Goal: Task Accomplishment & Management: Complete application form

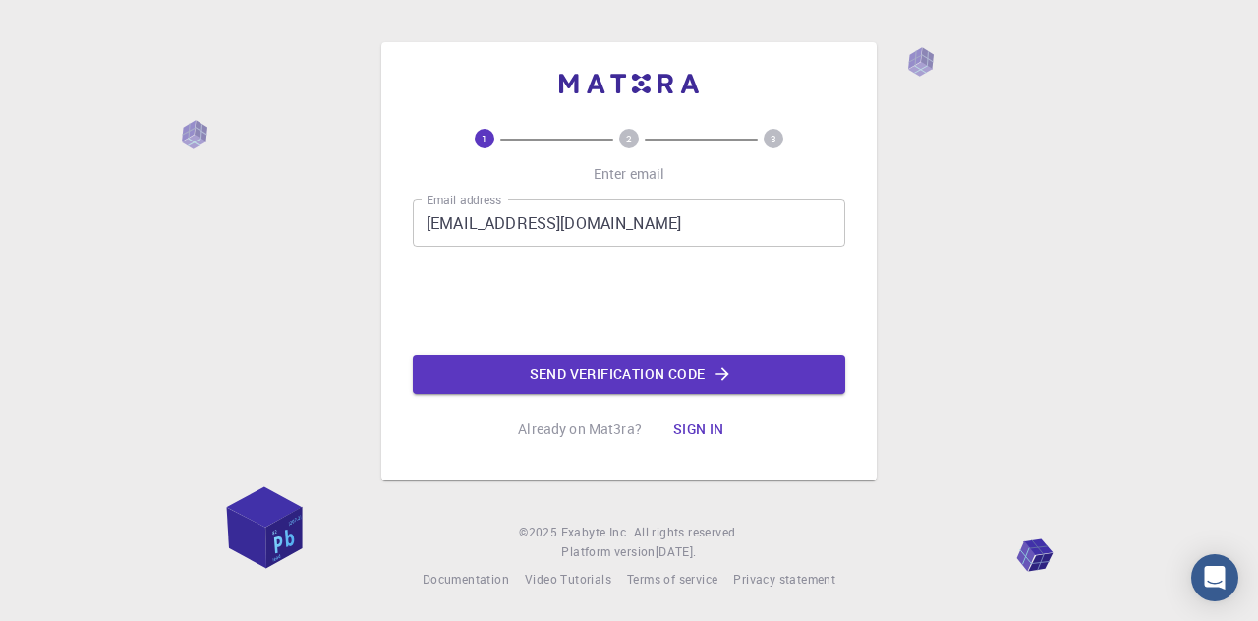
click at [543, 374] on button "Send verification code" at bounding box center [629, 374] width 432 height 39
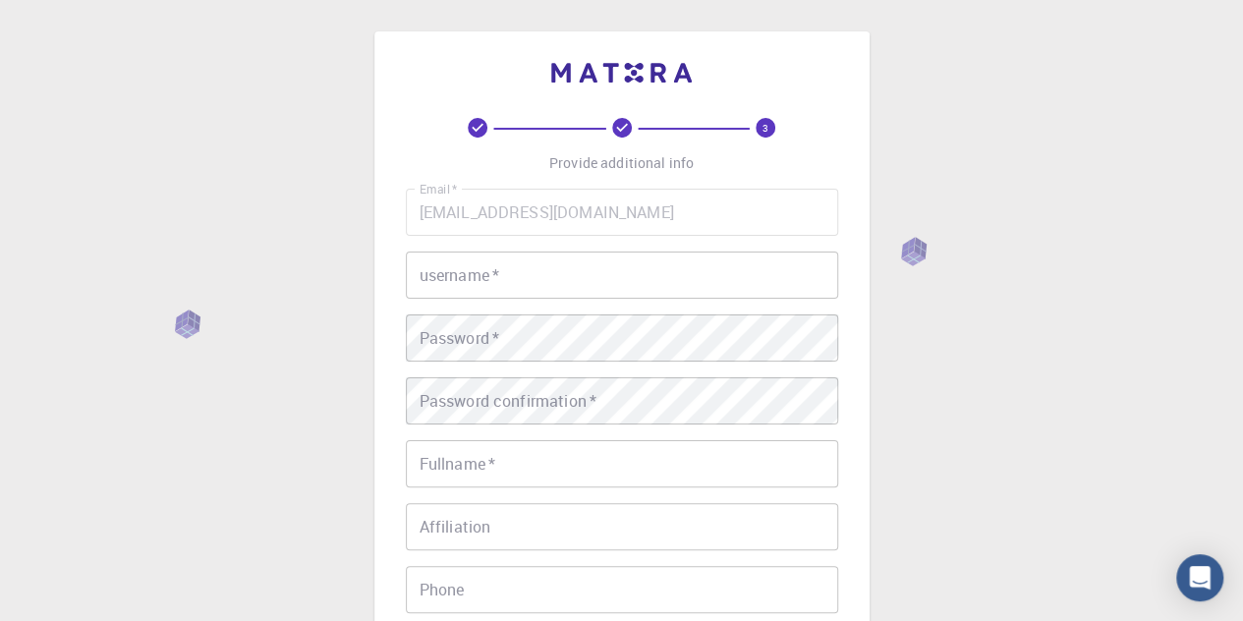
click at [561, 280] on input "username   *" at bounding box center [622, 275] width 432 height 47
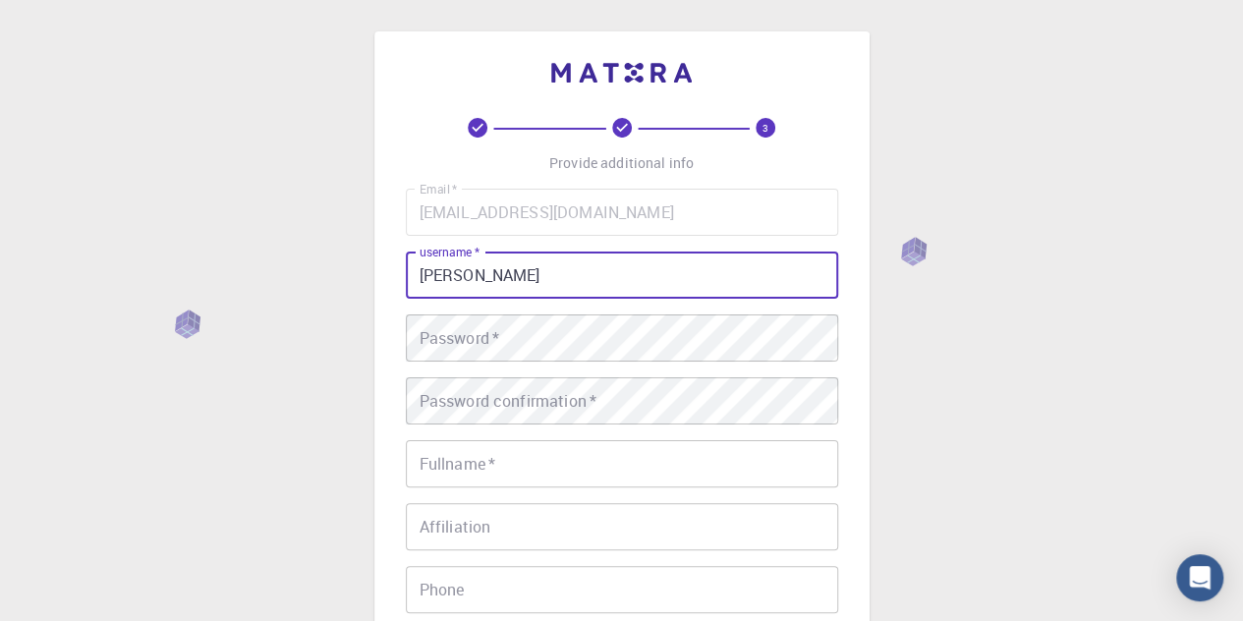
type input "[PERSON_NAME]"
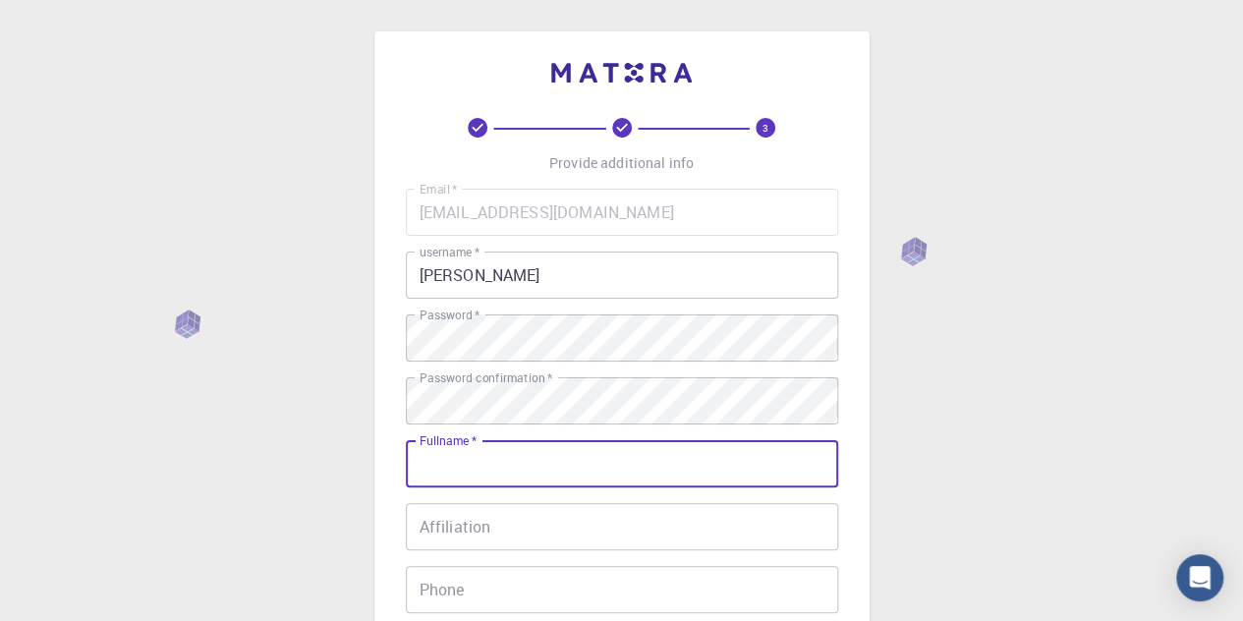
click at [694, 459] on input "Fullname   *" at bounding box center [622, 463] width 432 height 47
type input "[PERSON_NAME]"
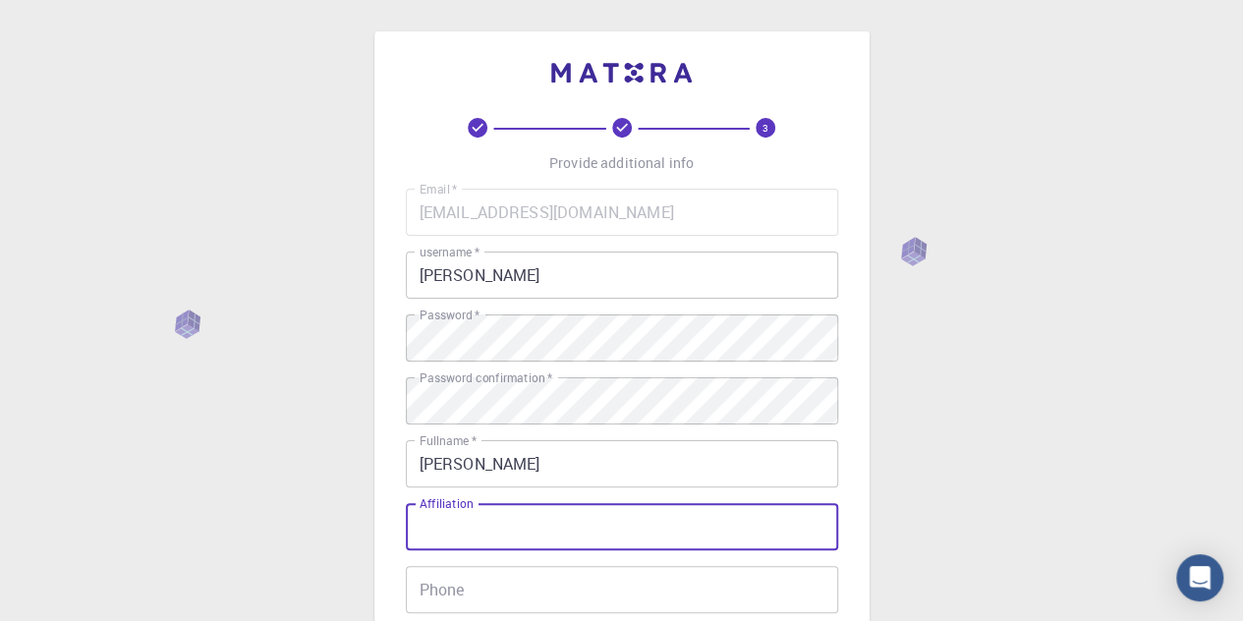
click at [663, 527] on input "Affiliation" at bounding box center [622, 526] width 432 height 47
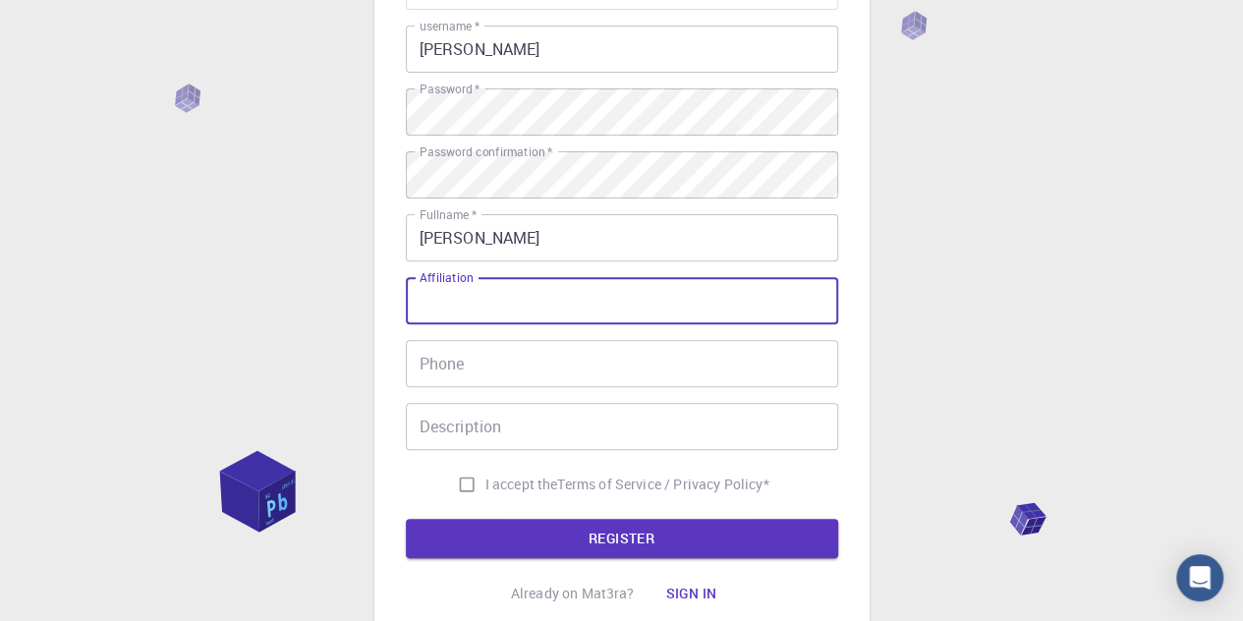
scroll to position [197, 0]
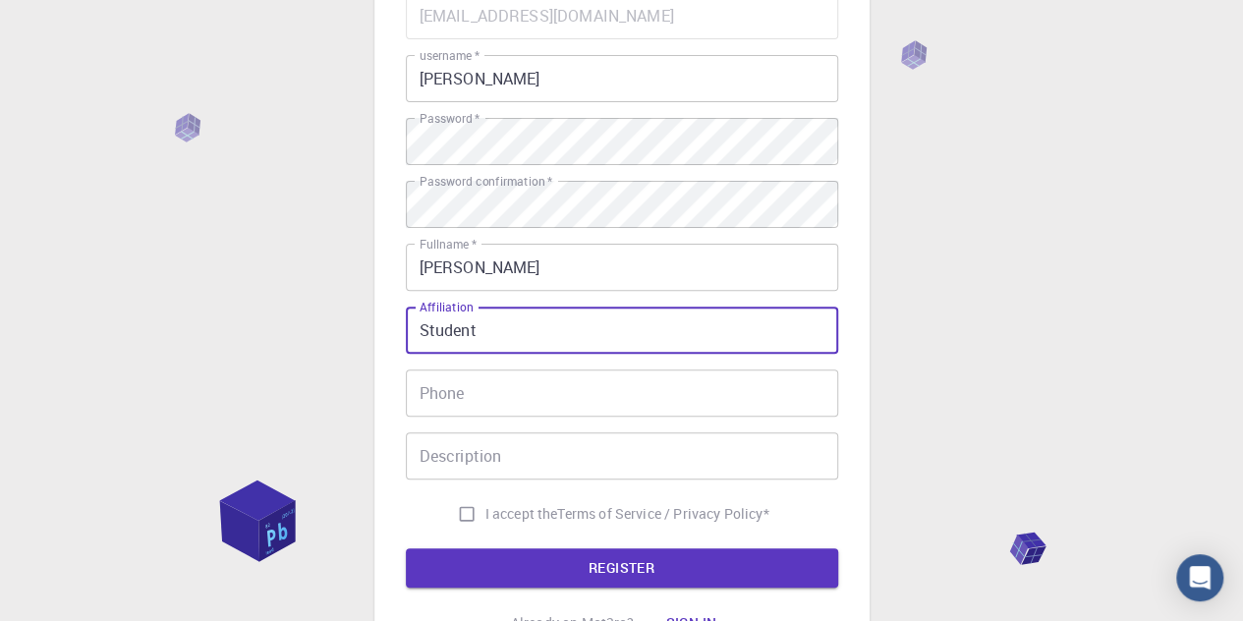
type input "Student"
click at [607, 398] on input "Phone" at bounding box center [622, 393] width 432 height 47
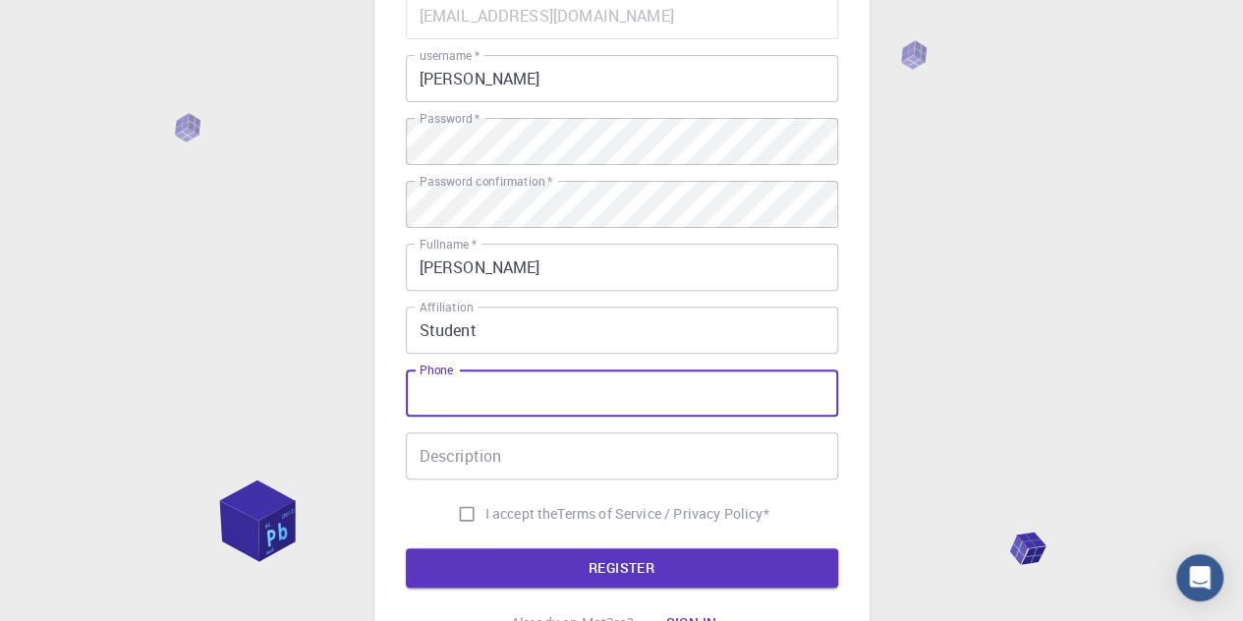
click at [440, 498] on div "I accept the Terms of Service / Privacy Policy *" at bounding box center [622, 513] width 432 height 37
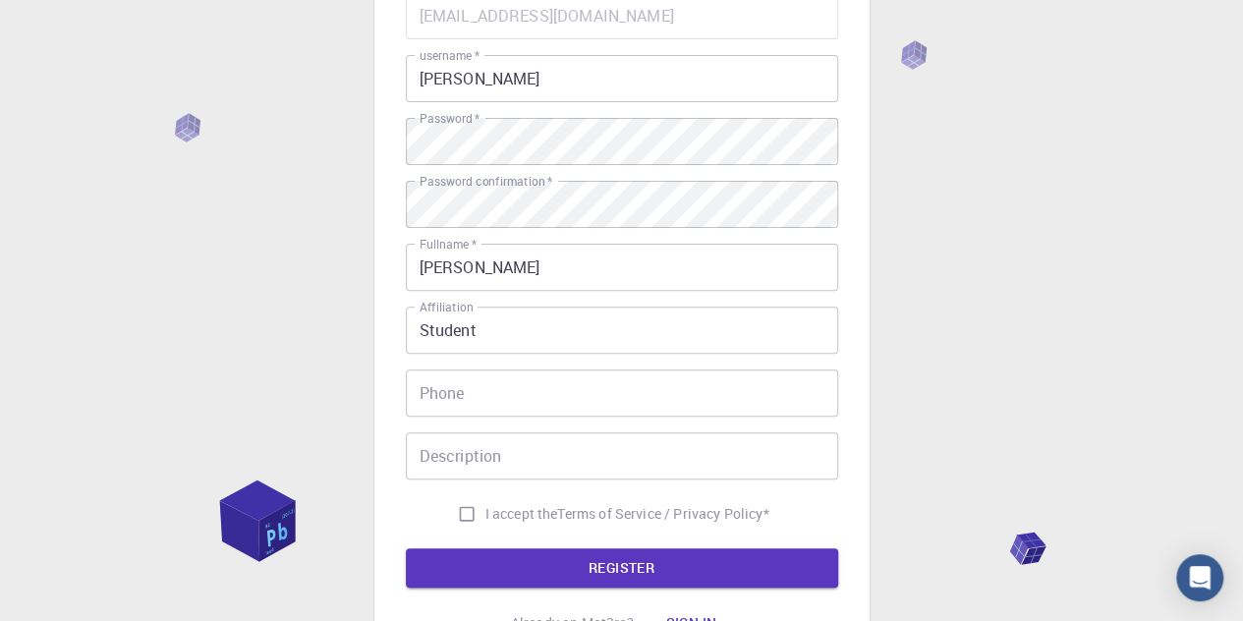
click at [454, 509] on input "I accept the Terms of Service / Privacy Policy *" at bounding box center [466, 513] width 37 height 37
checkbox input "true"
click at [509, 579] on button "REGISTER" at bounding box center [622, 567] width 432 height 39
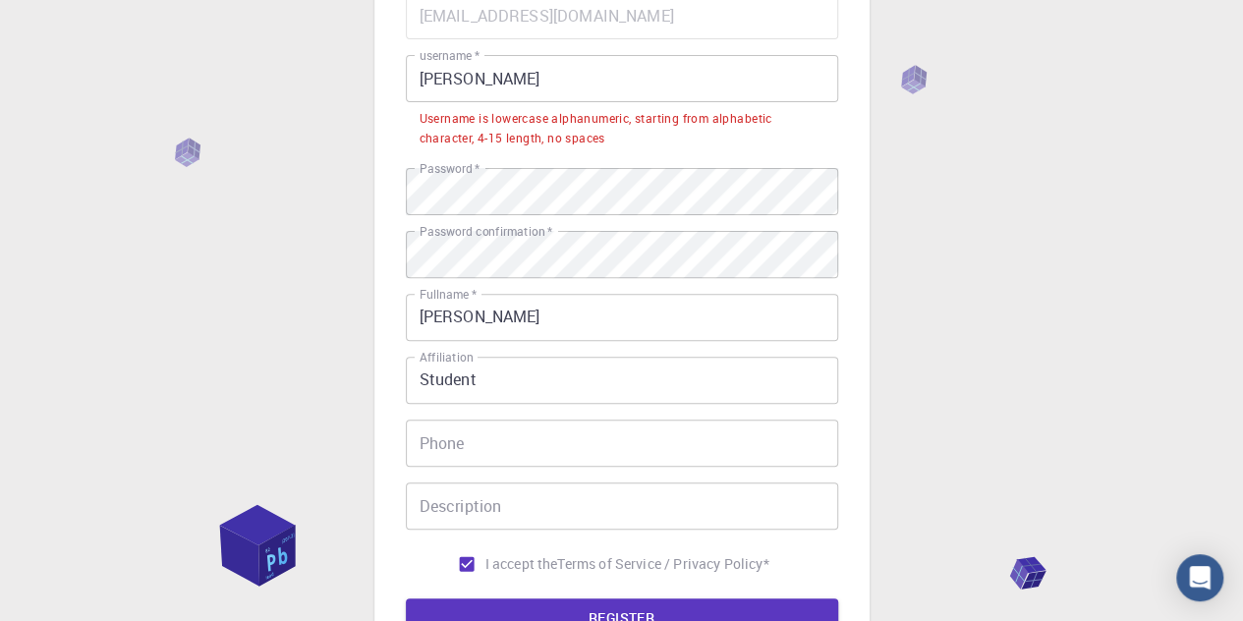
click at [597, 74] on input "[PERSON_NAME]" at bounding box center [622, 78] width 432 height 47
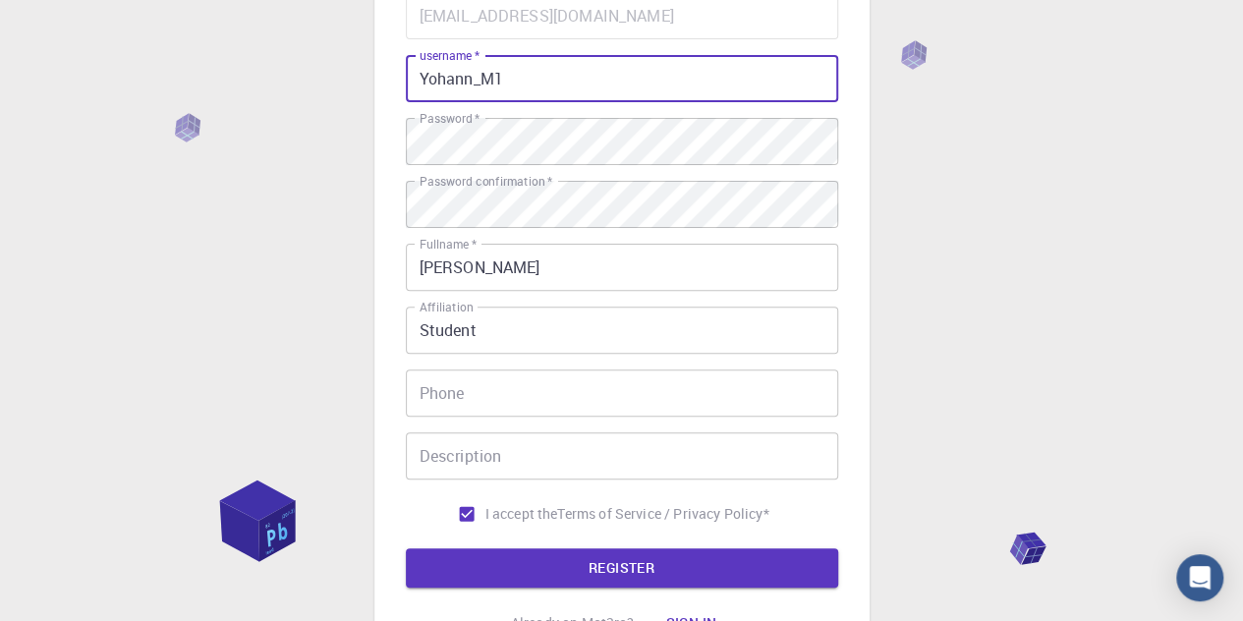
click at [570, 412] on input "Phone" at bounding box center [622, 393] width 432 height 47
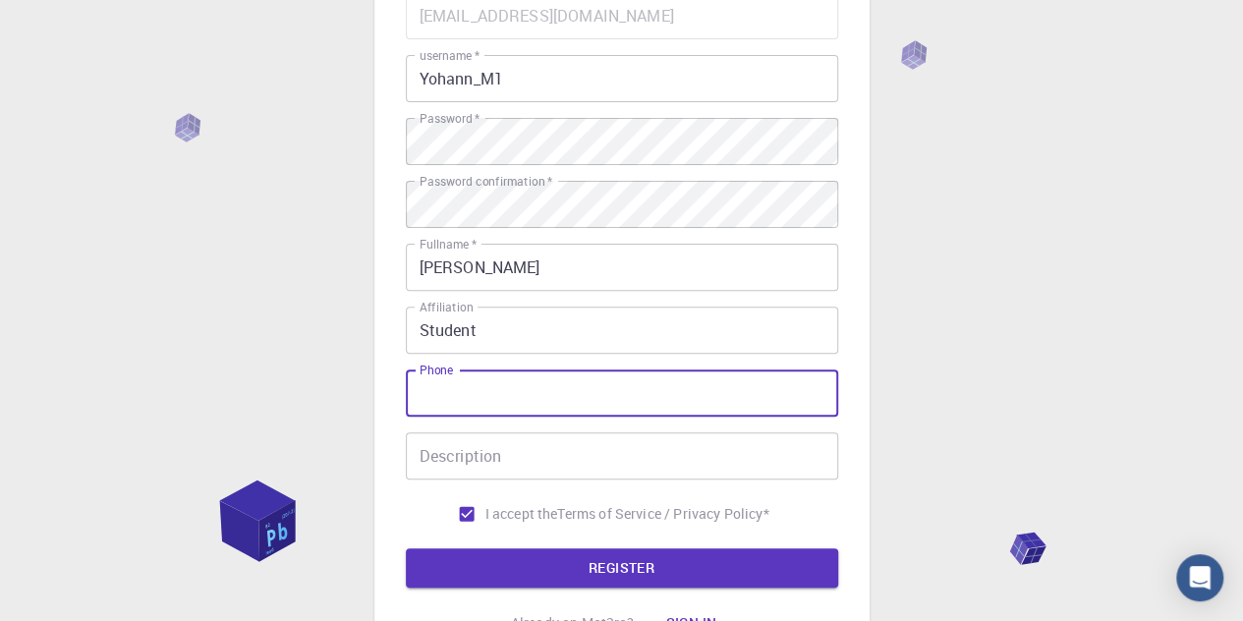
click at [563, 457] on input "Description" at bounding box center [622, 455] width 432 height 47
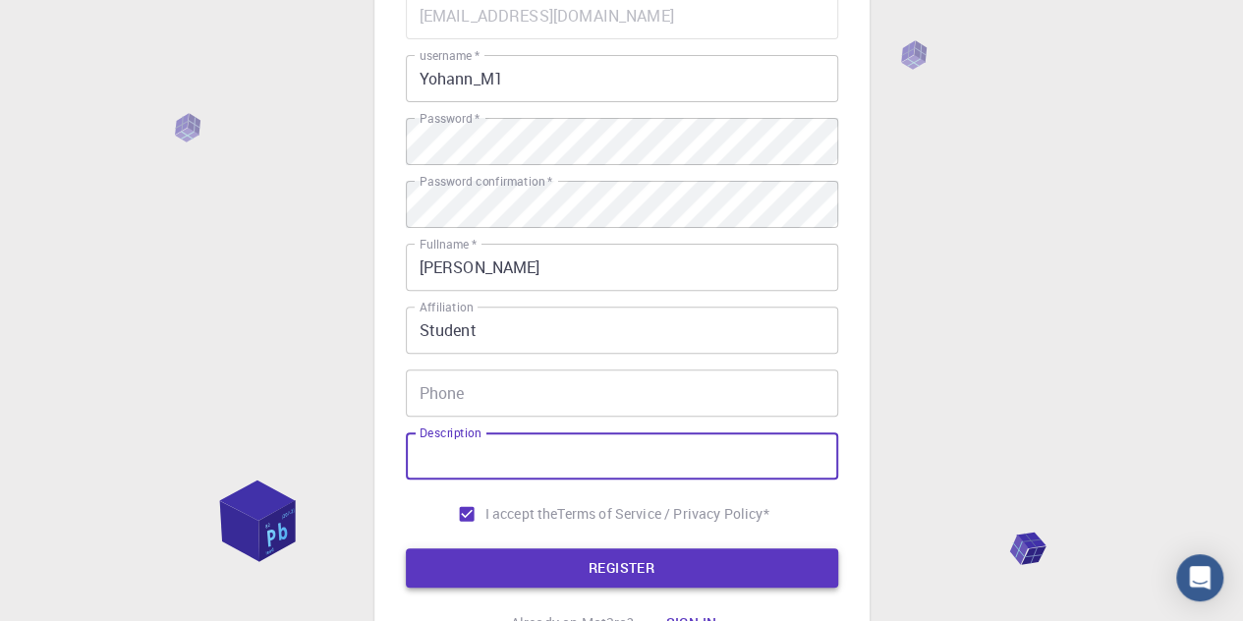
click at [526, 560] on button "REGISTER" at bounding box center [622, 567] width 432 height 39
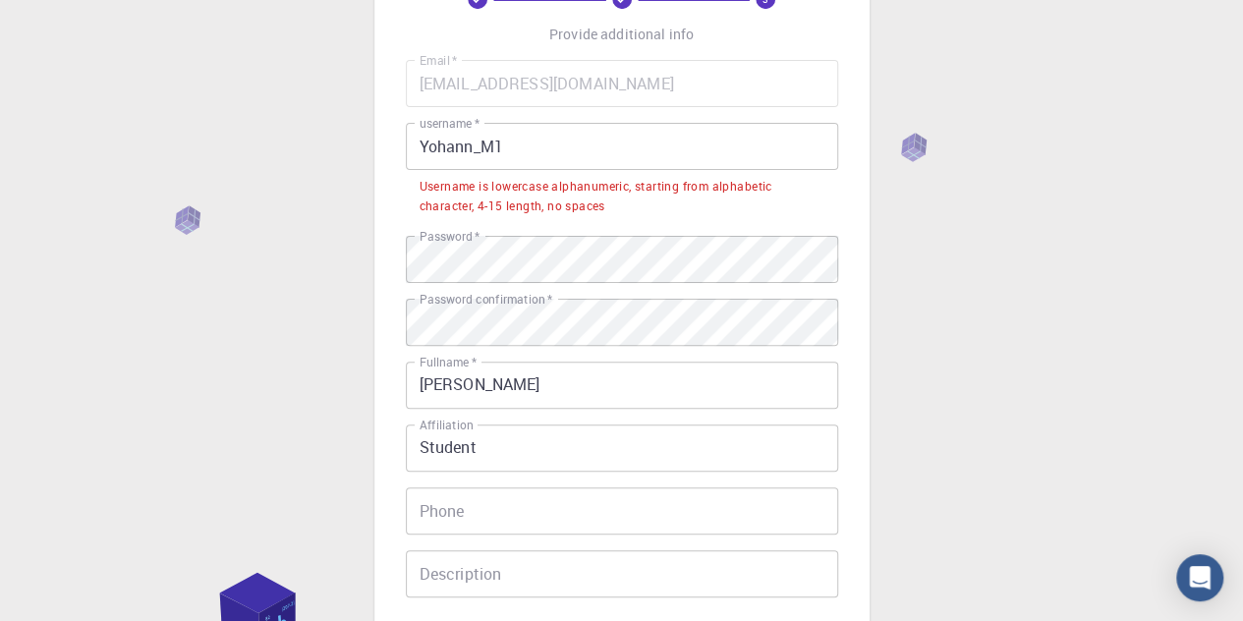
scroll to position [98, 0]
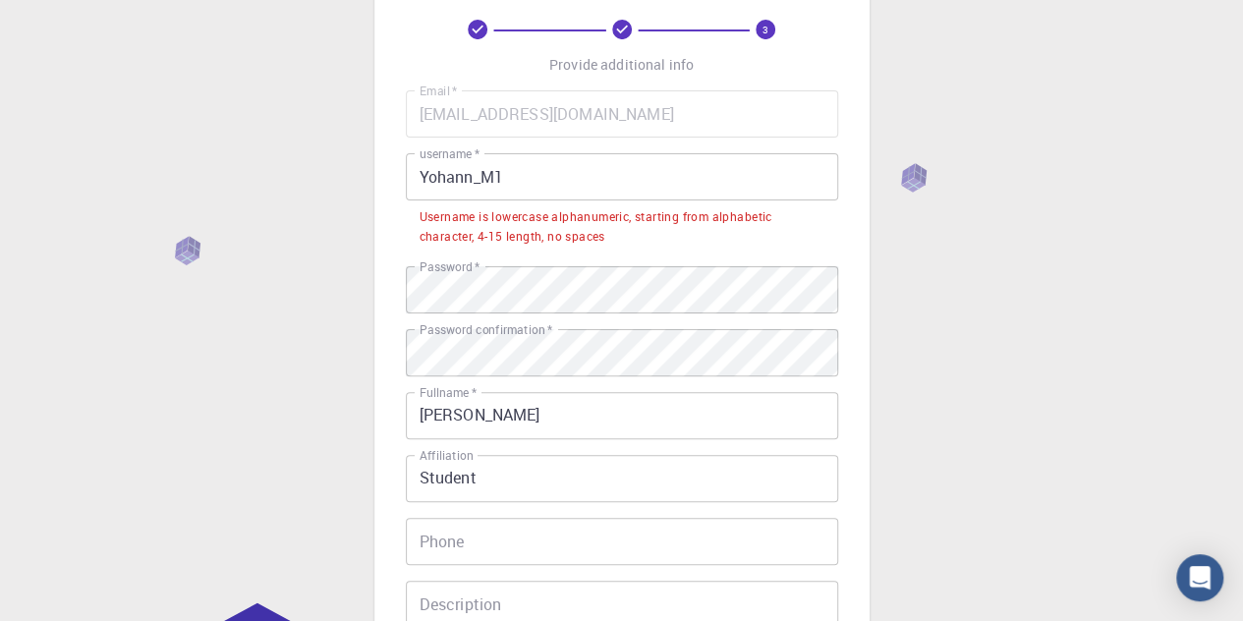
click at [426, 178] on input "Yohann_M1" at bounding box center [622, 176] width 432 height 47
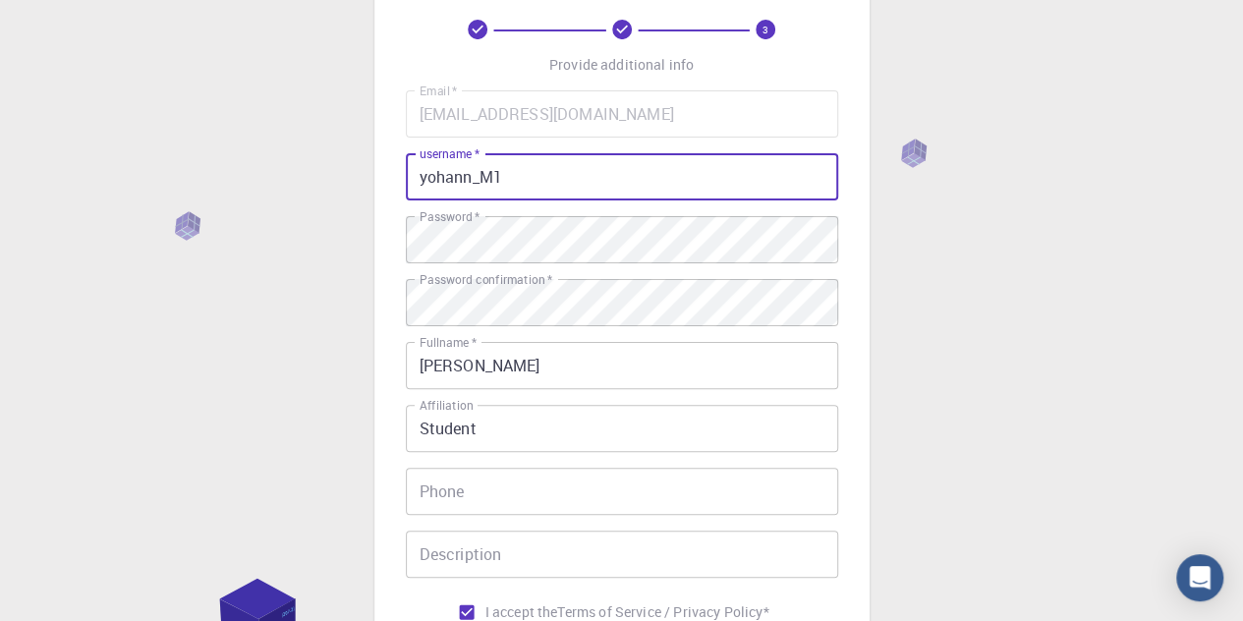
click at [487, 182] on input "yohann_M1" at bounding box center [622, 176] width 432 height 47
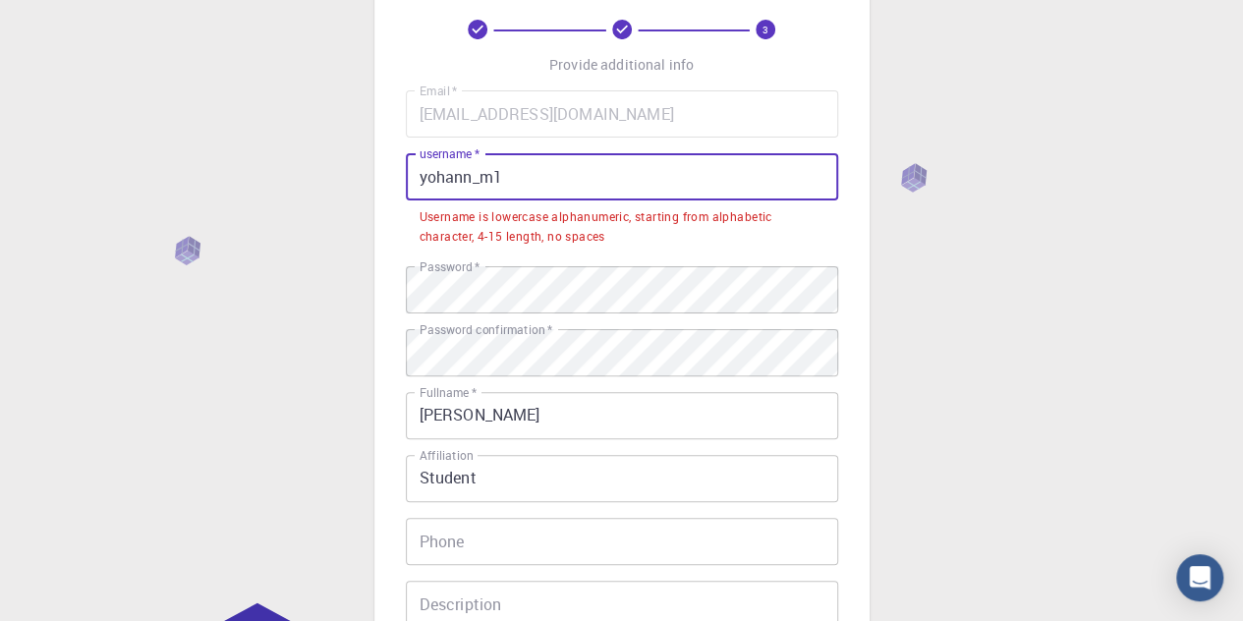
click at [479, 180] on input "yohann_m1" at bounding box center [622, 176] width 432 height 47
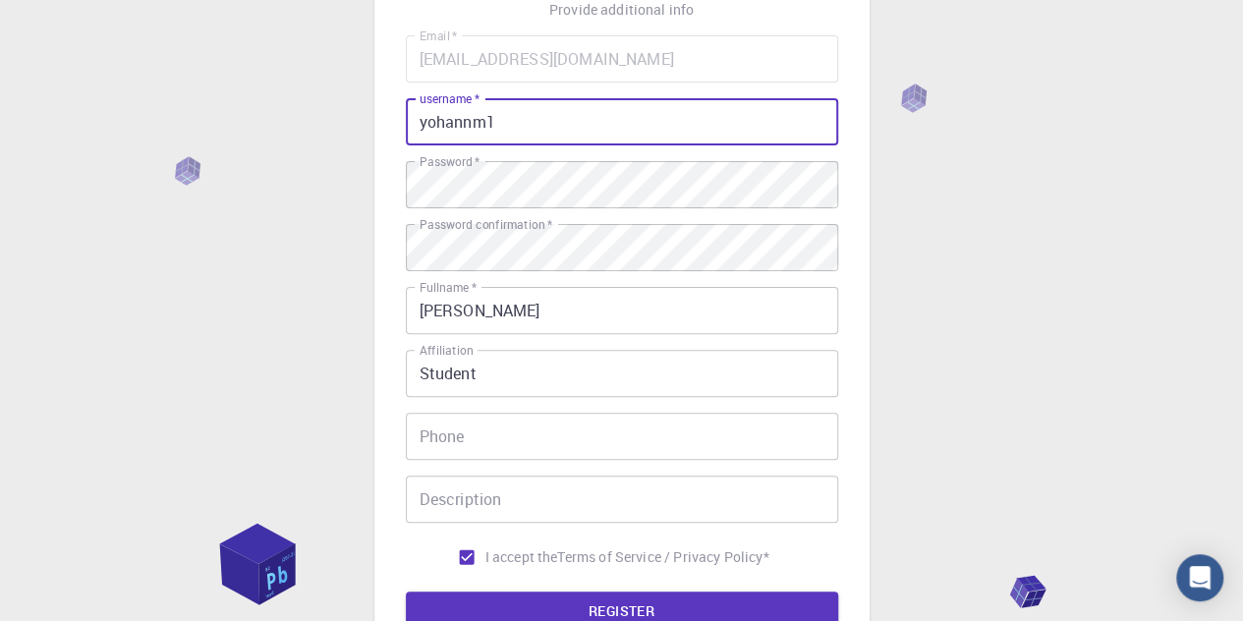
scroll to position [197, 0]
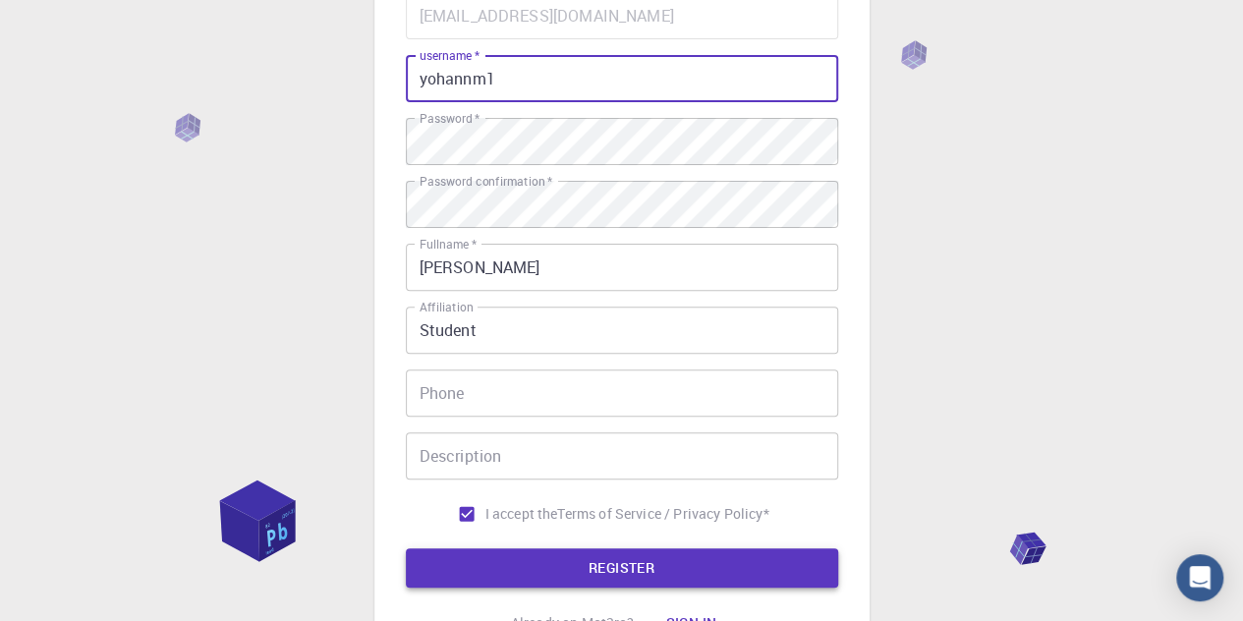
type input "yohannm1"
click at [561, 564] on button "REGISTER" at bounding box center [622, 567] width 432 height 39
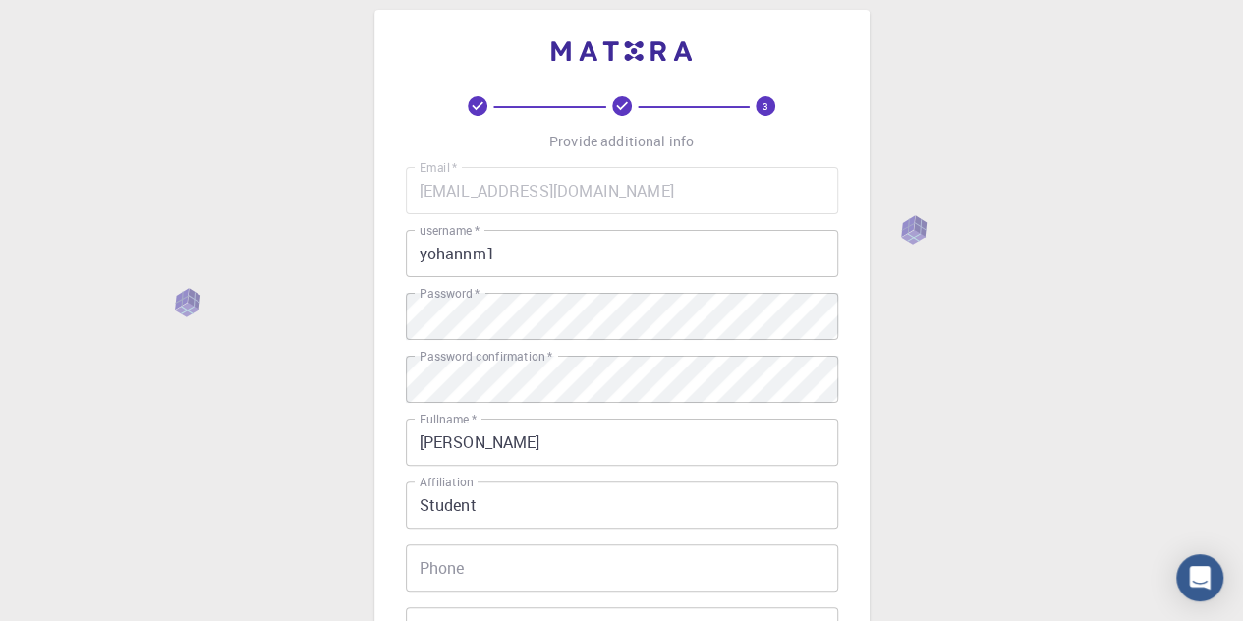
scroll to position [0, 0]
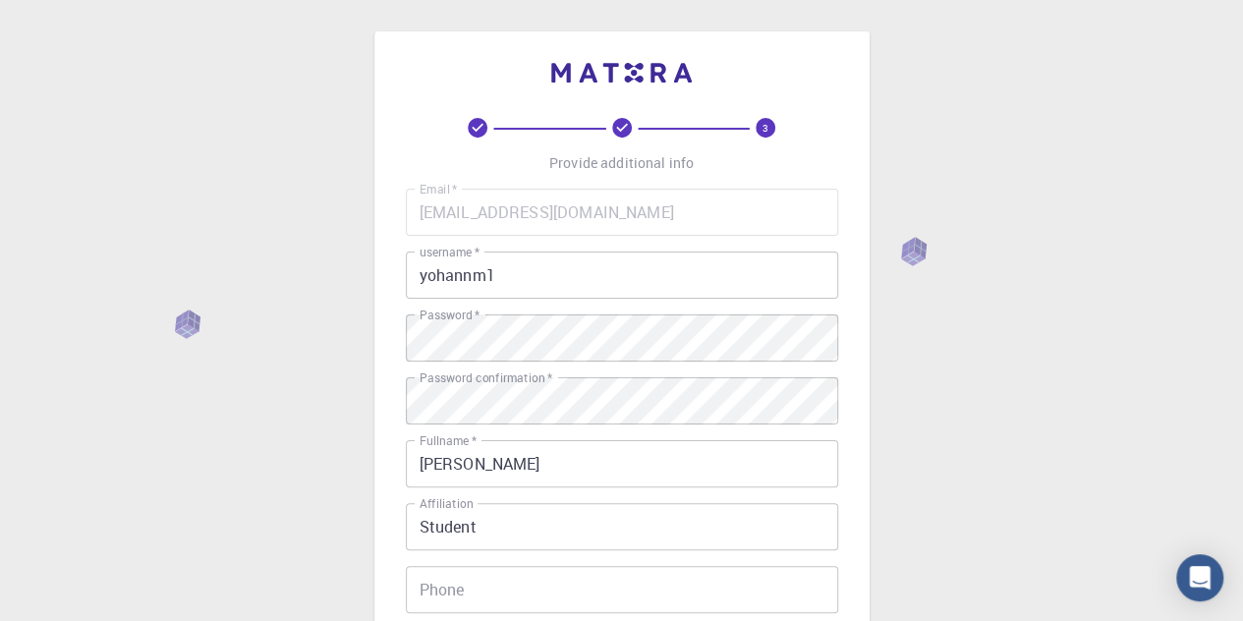
click at [619, 120] on icon at bounding box center [622, 128] width 20 height 20
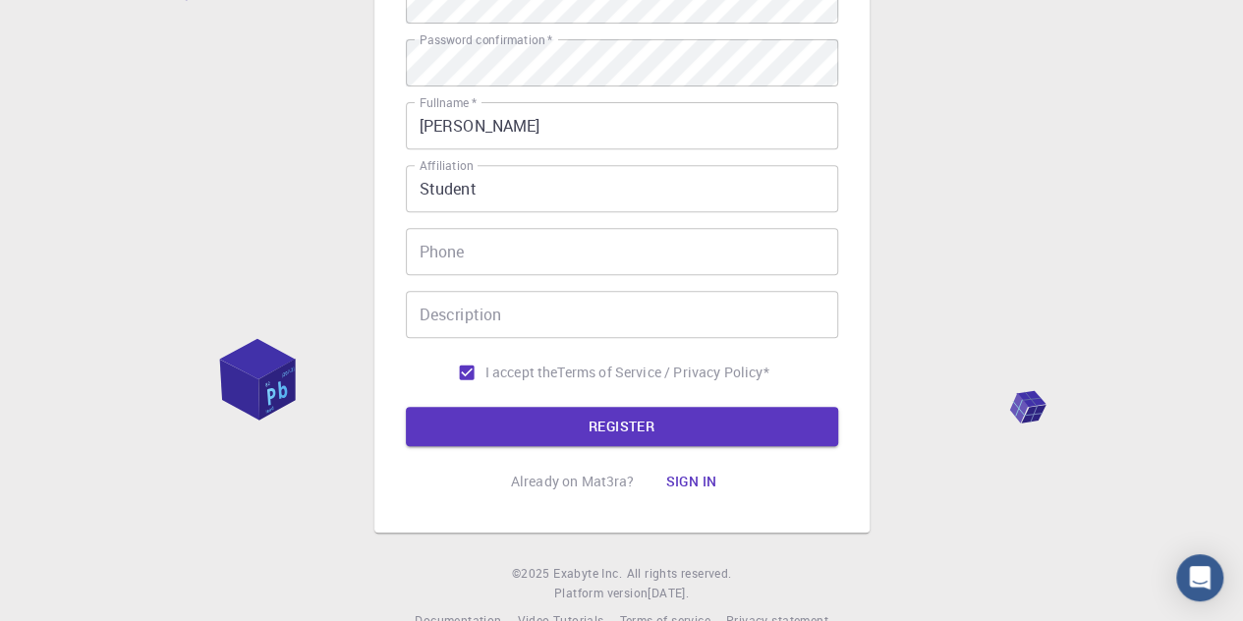
scroll to position [381, 0]
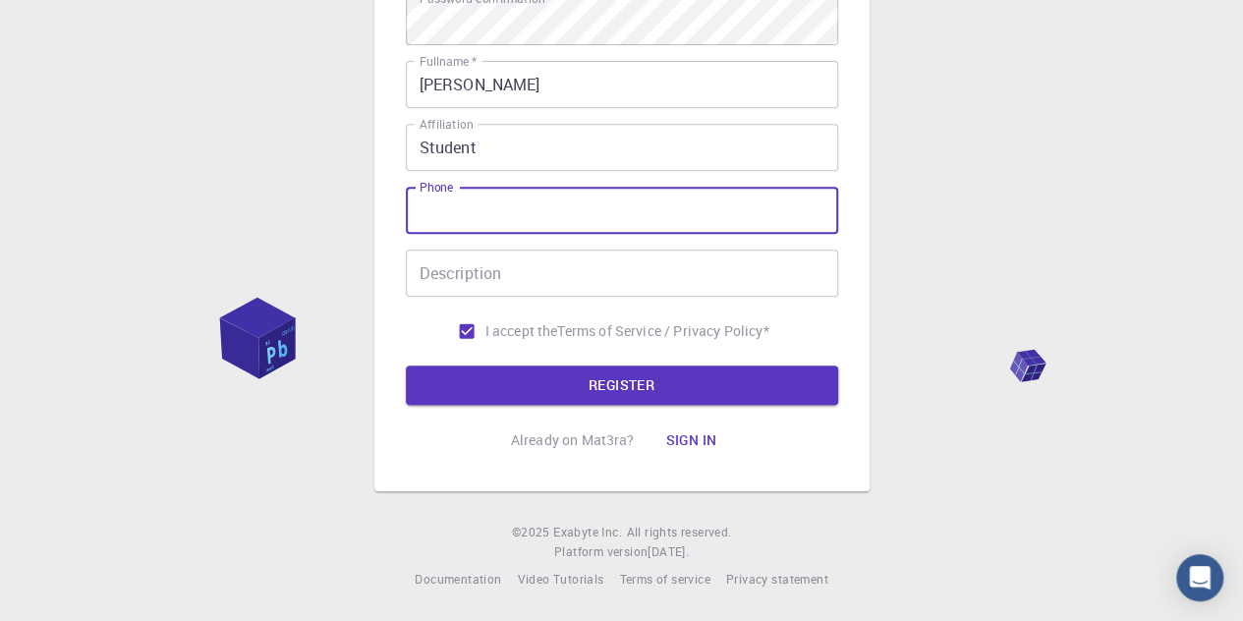
click at [515, 206] on input "Phone" at bounding box center [622, 210] width 432 height 47
type input "0729403490"
click at [695, 270] on input "Description" at bounding box center [622, 273] width 432 height 47
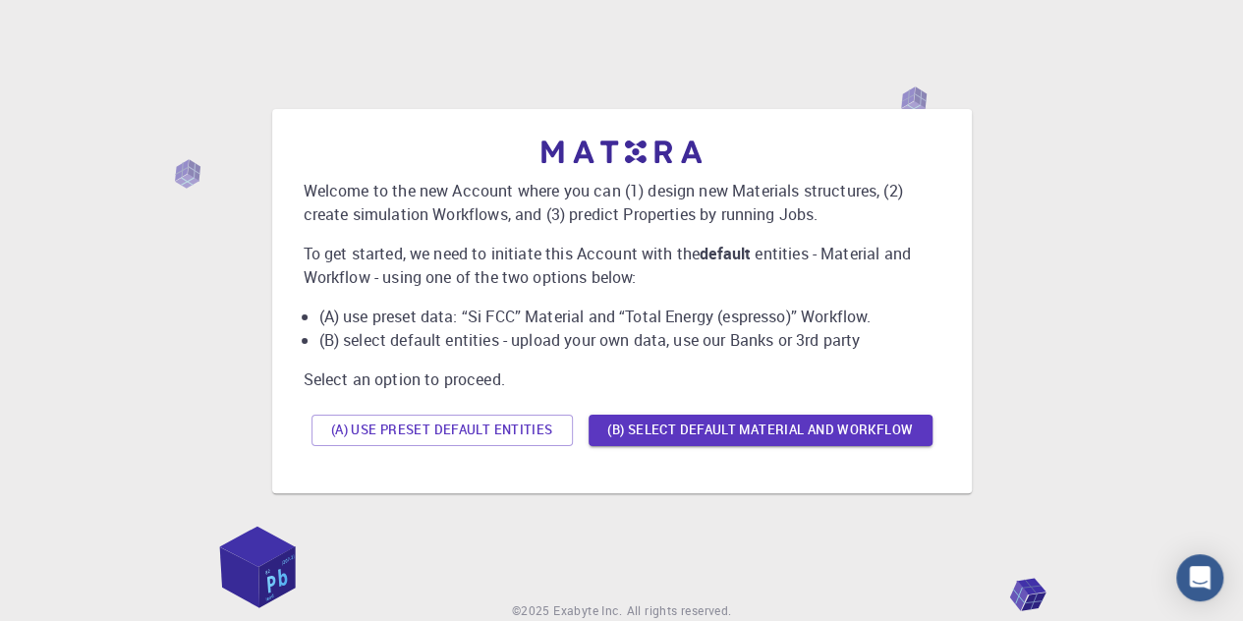
click at [625, 262] on p "To get started, we need to initiate this Account with the default entities - Ma…" at bounding box center [622, 265] width 637 height 47
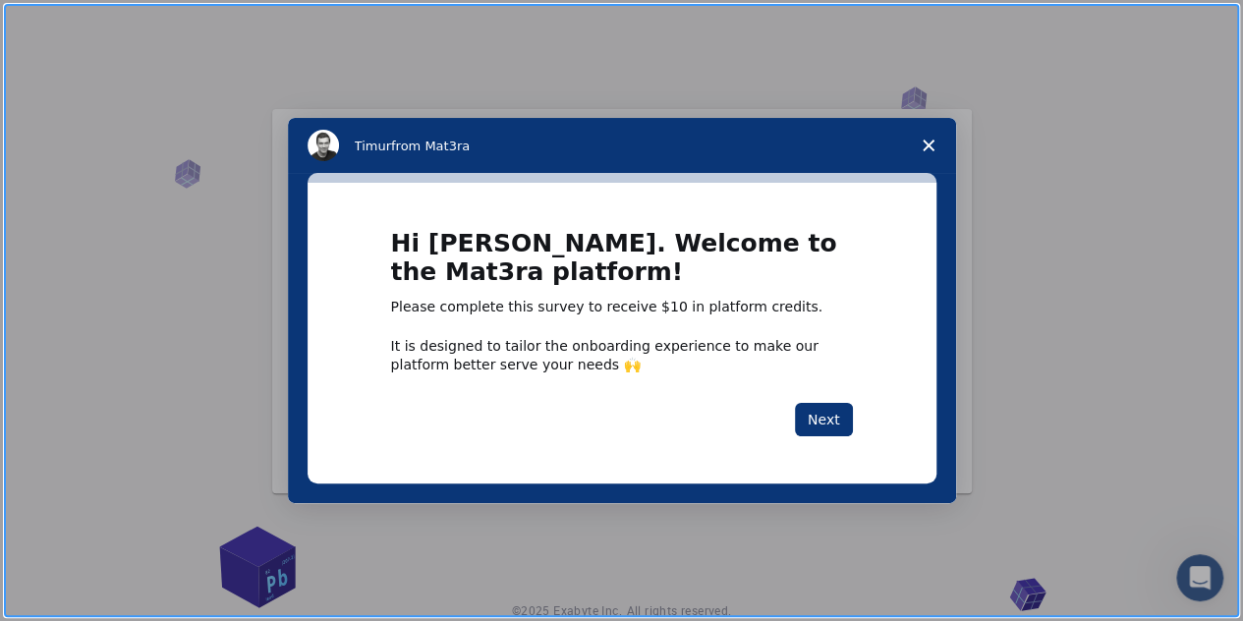
click at [1077, 201] on div "Intercom messenger" at bounding box center [621, 310] width 1243 height 621
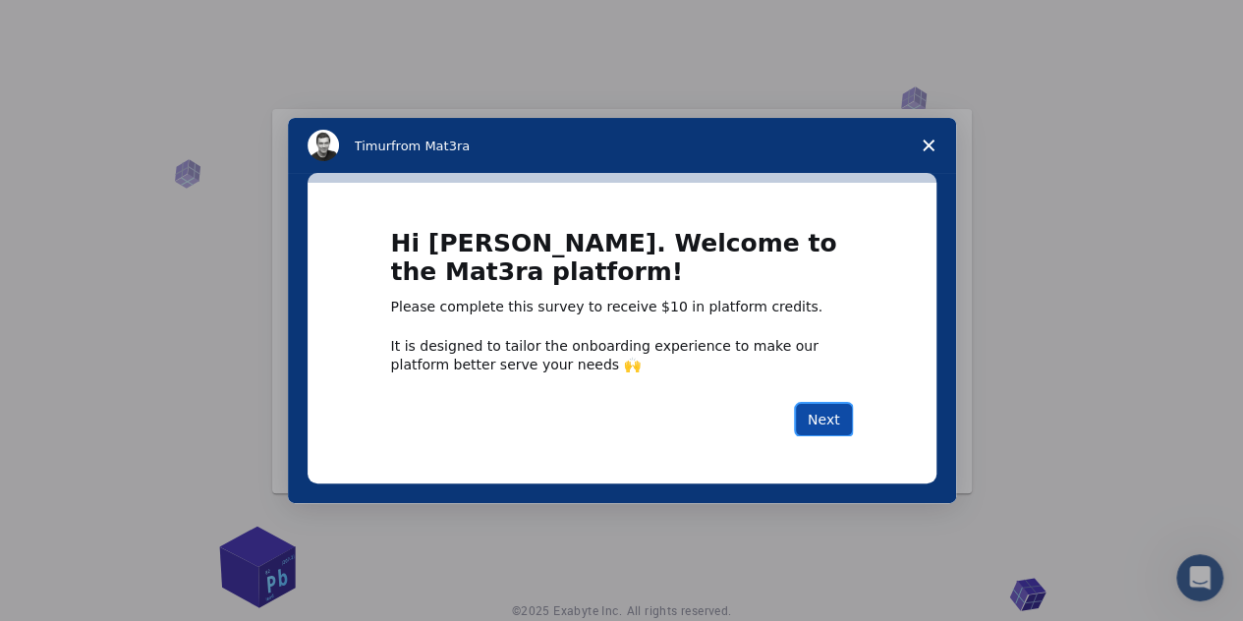
click at [818, 417] on button "Next" at bounding box center [824, 419] width 58 height 33
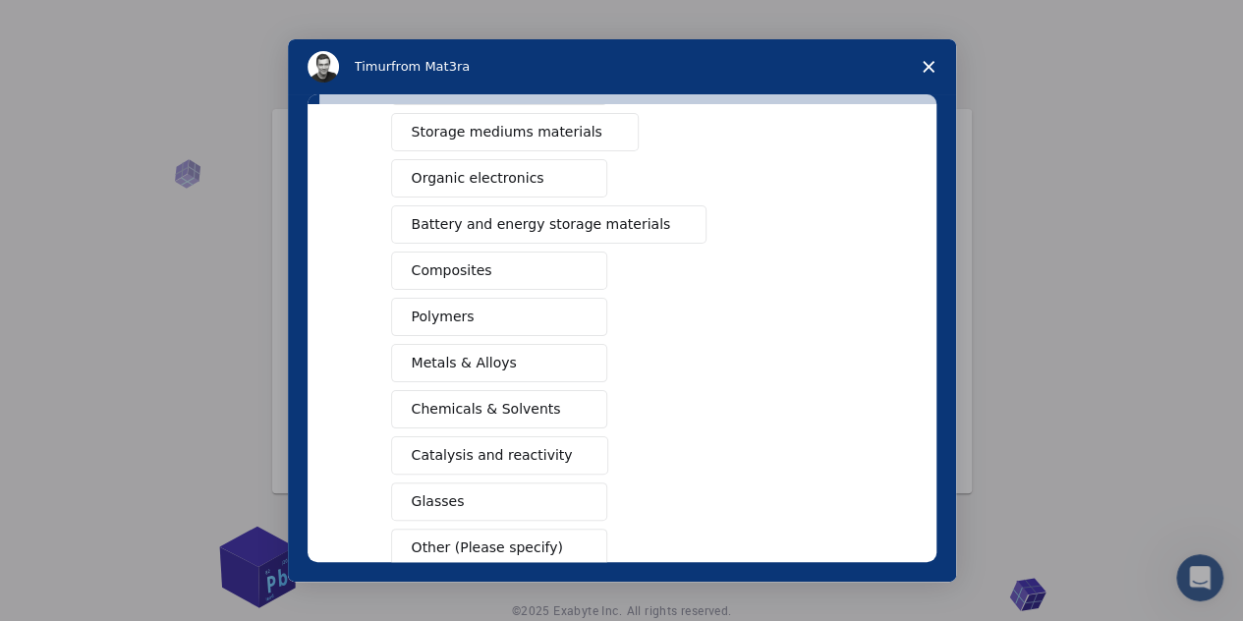
scroll to position [319, 0]
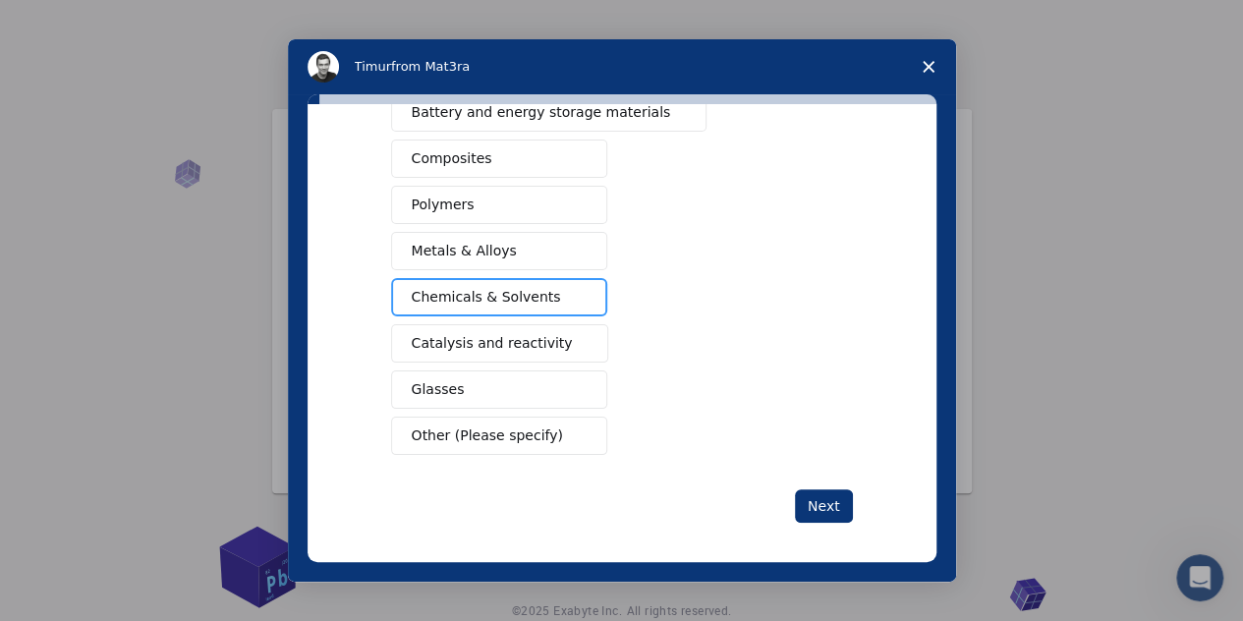
click at [512, 300] on span "Chemicals & Solvents" at bounding box center [486, 297] width 149 height 21
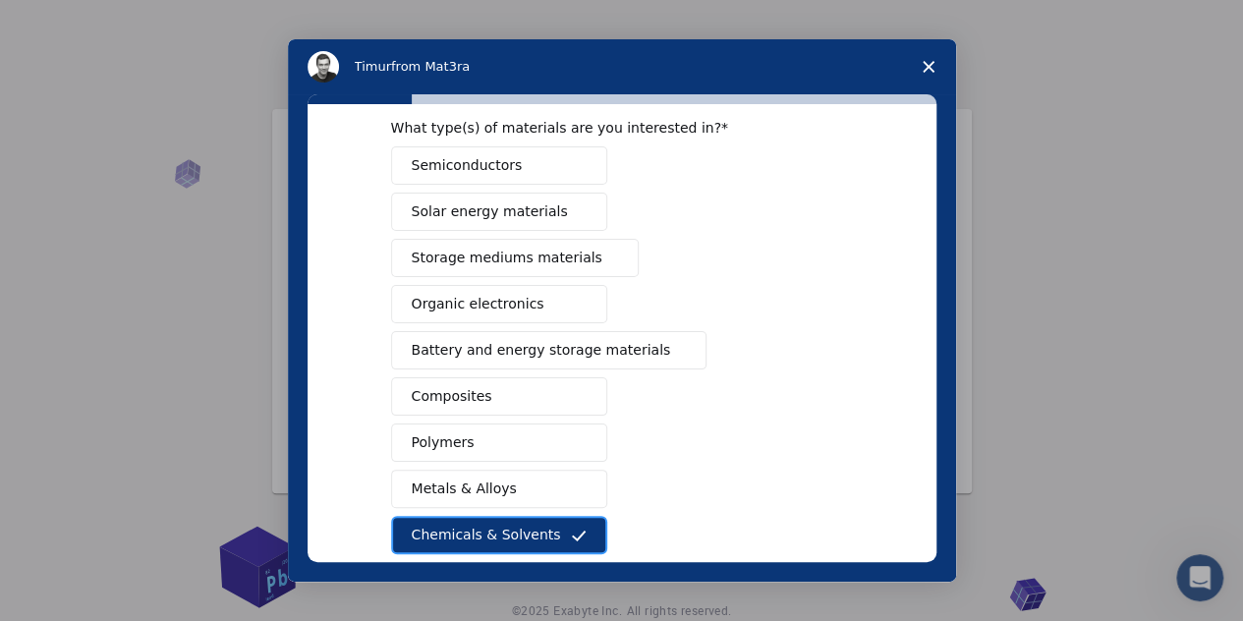
scroll to position [25, 0]
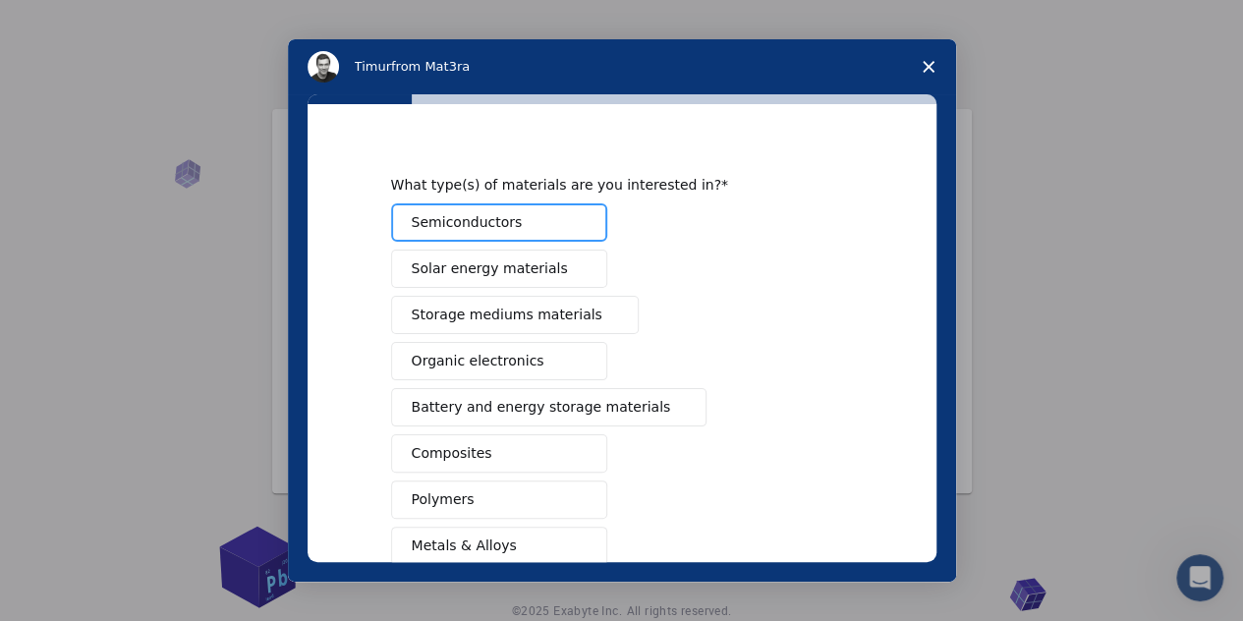
click at [509, 232] on button "Semiconductors" at bounding box center [499, 222] width 216 height 38
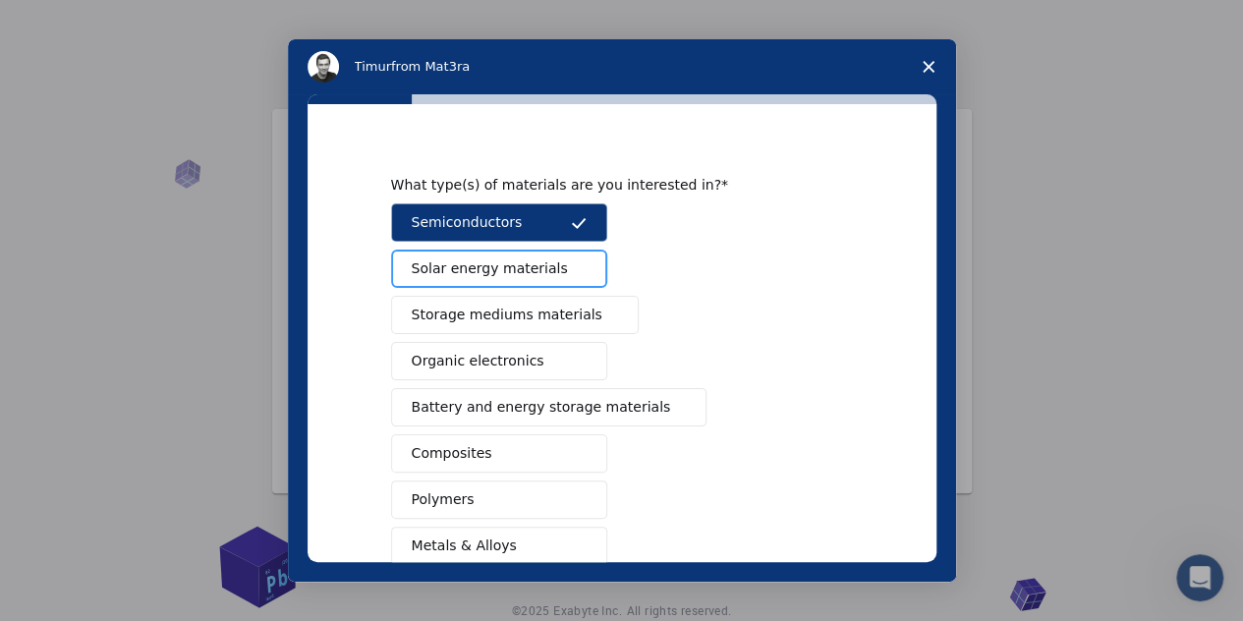
click at [540, 275] on span "Solar energy materials" at bounding box center [490, 268] width 156 height 21
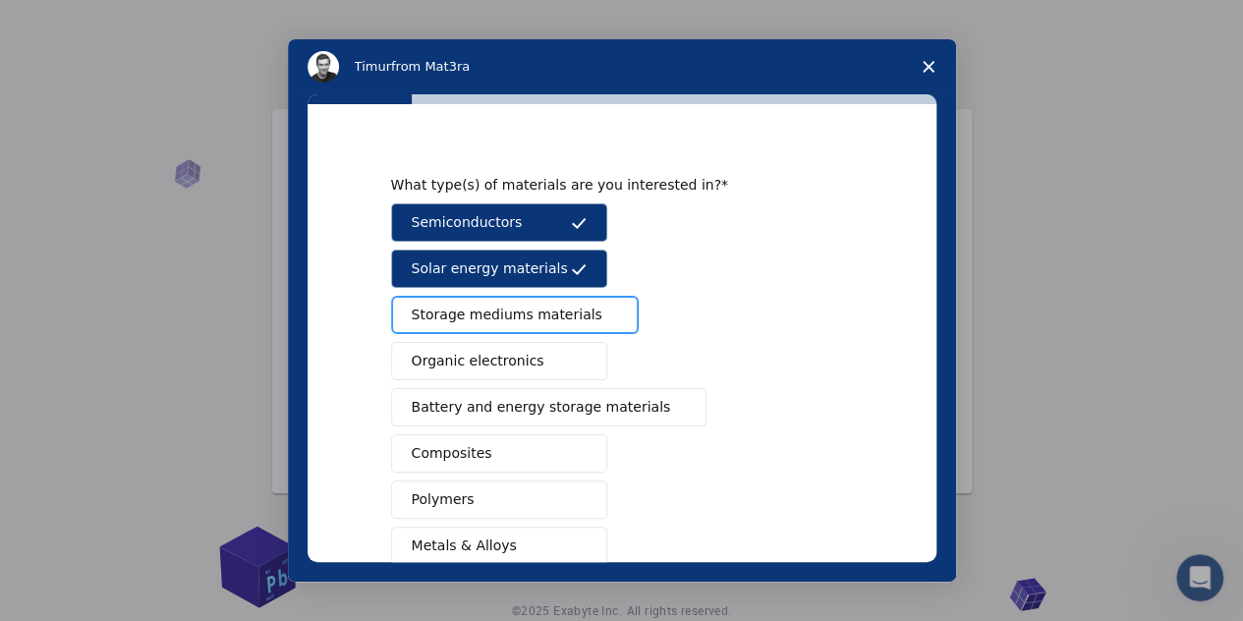
click at [554, 313] on span "Storage mediums materials" at bounding box center [507, 315] width 191 height 21
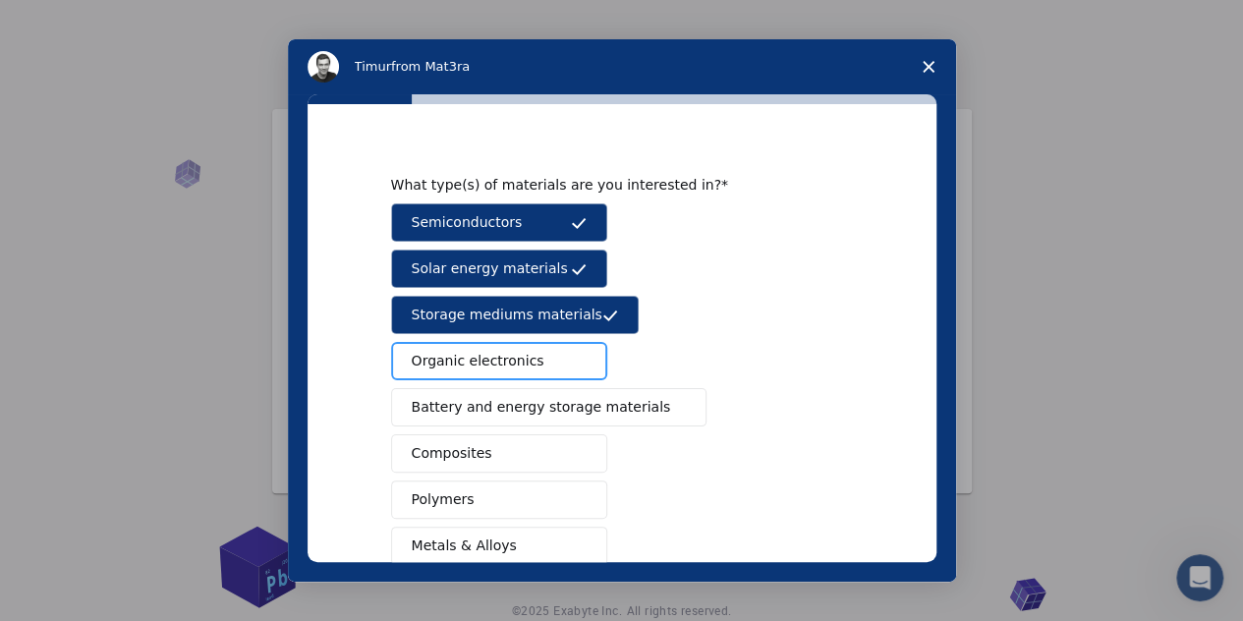
click at [532, 369] on button "Organic electronics" at bounding box center [499, 361] width 216 height 38
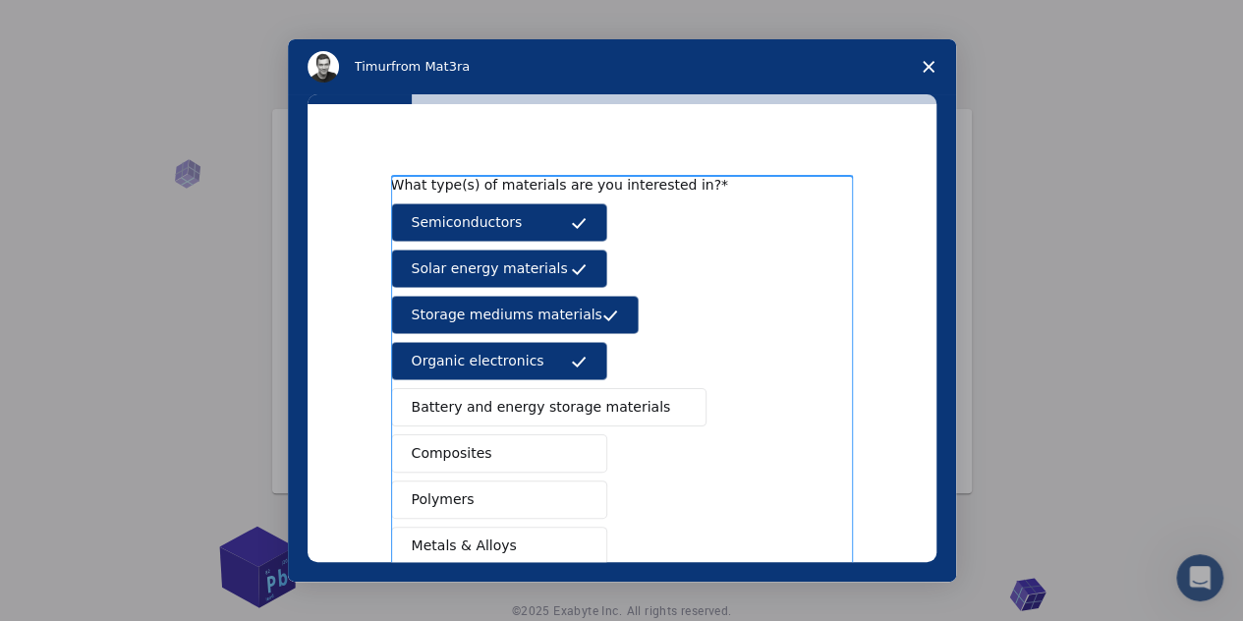
click at [531, 426] on div "Semiconductors Solar energy materials Storage mediums materials Organic electro…" at bounding box center [622, 476] width 462 height 546
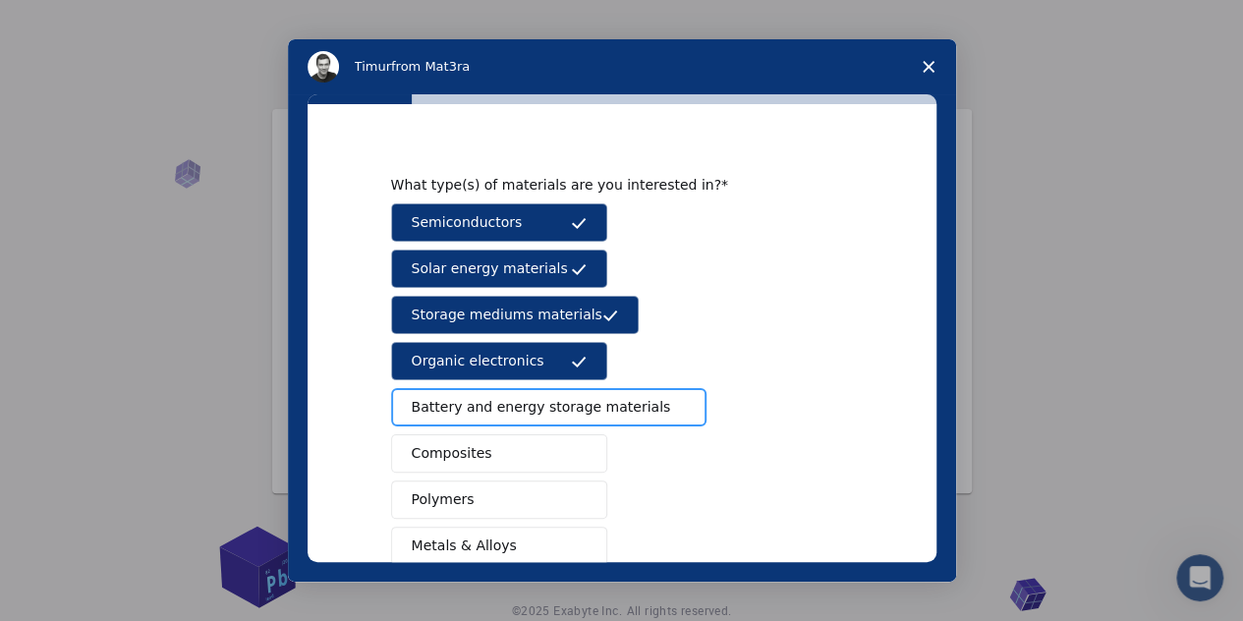
drag, startPoint x: 523, startPoint y: 394, endPoint x: 531, endPoint y: 410, distance: 17.6
click at [523, 397] on span "Battery and energy storage materials" at bounding box center [541, 407] width 259 height 21
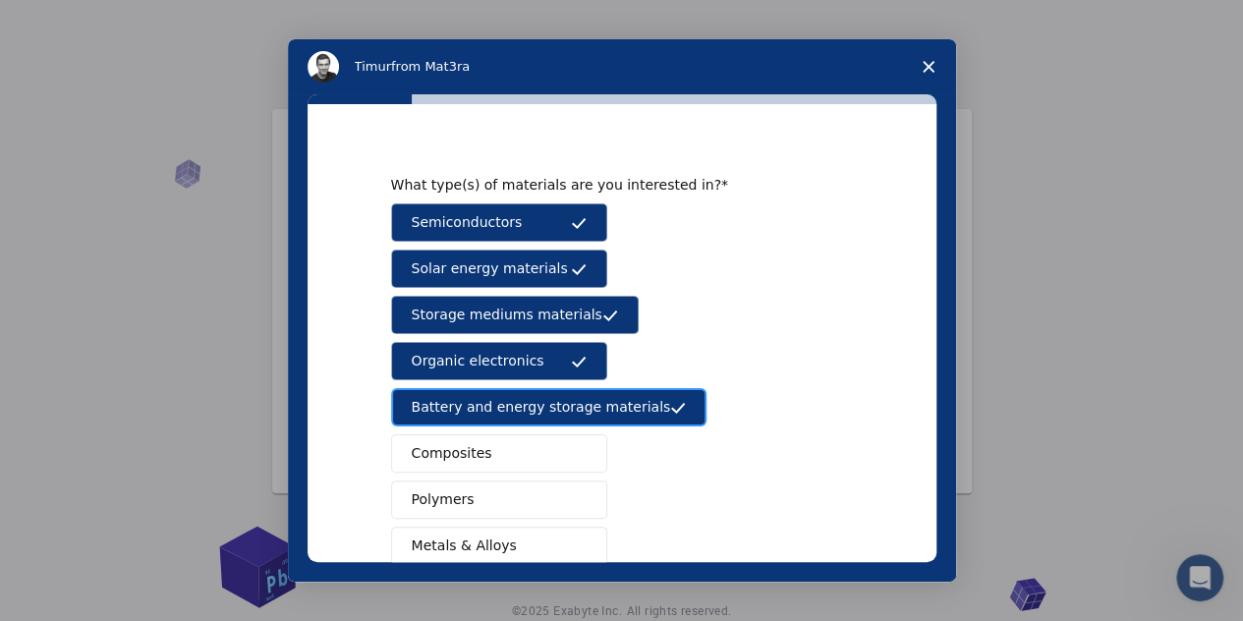
scroll to position [123, 0]
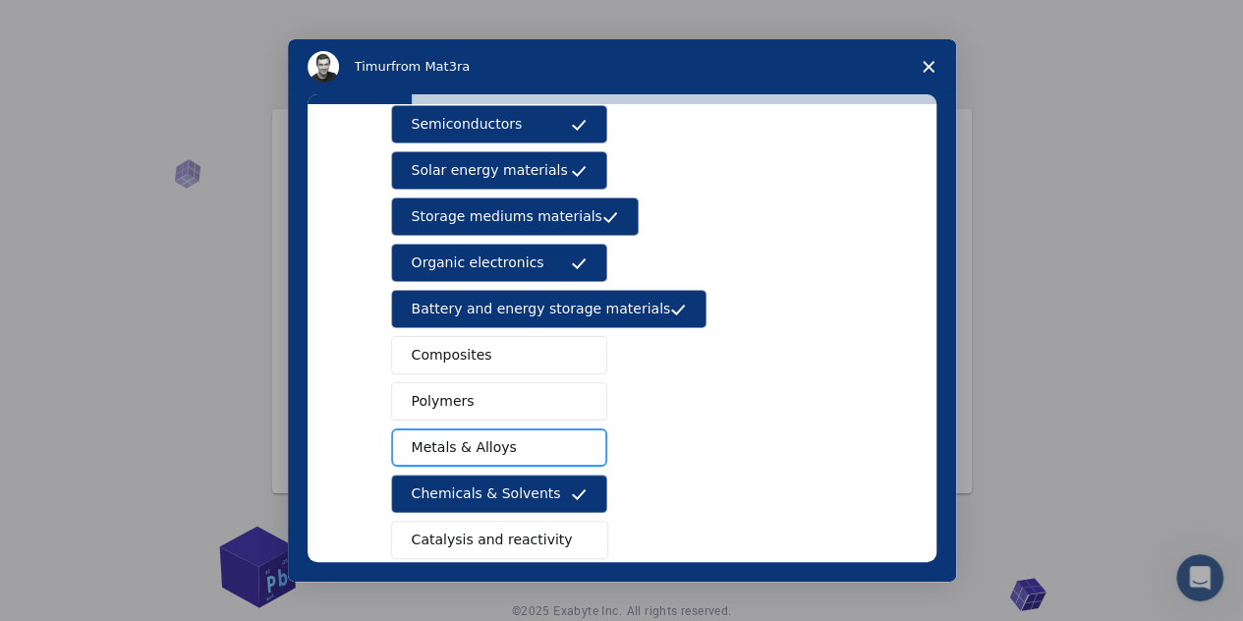
click at [541, 444] on button "Metals & Alloys" at bounding box center [499, 447] width 216 height 38
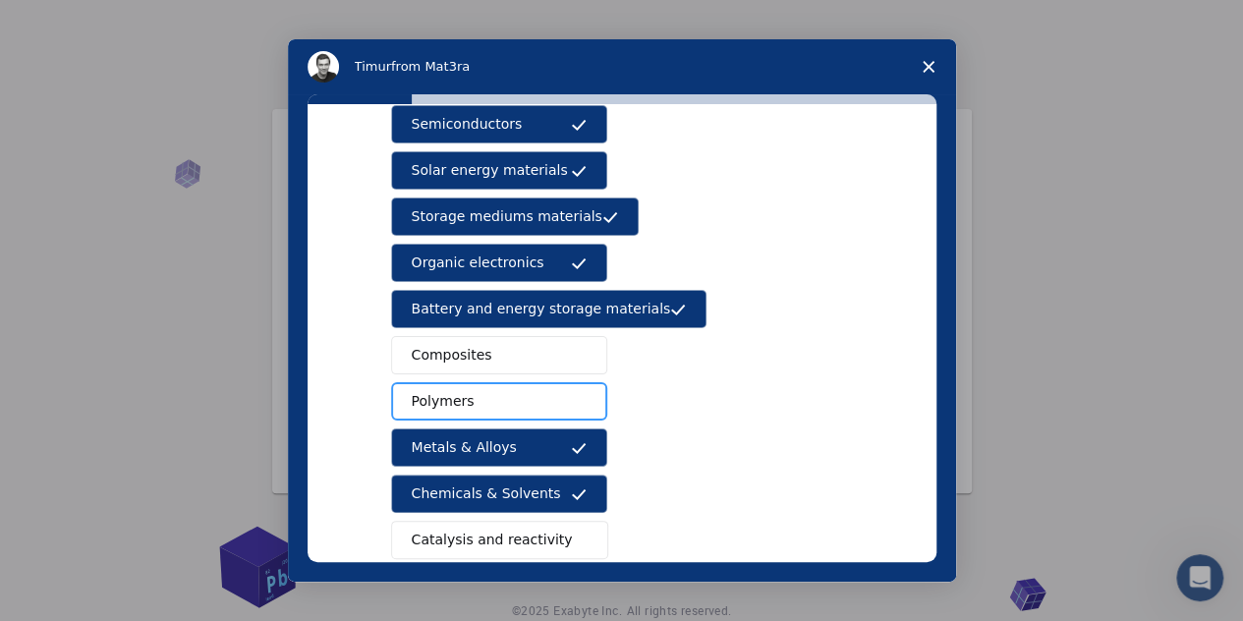
click at [529, 405] on button "Polymers" at bounding box center [499, 401] width 216 height 38
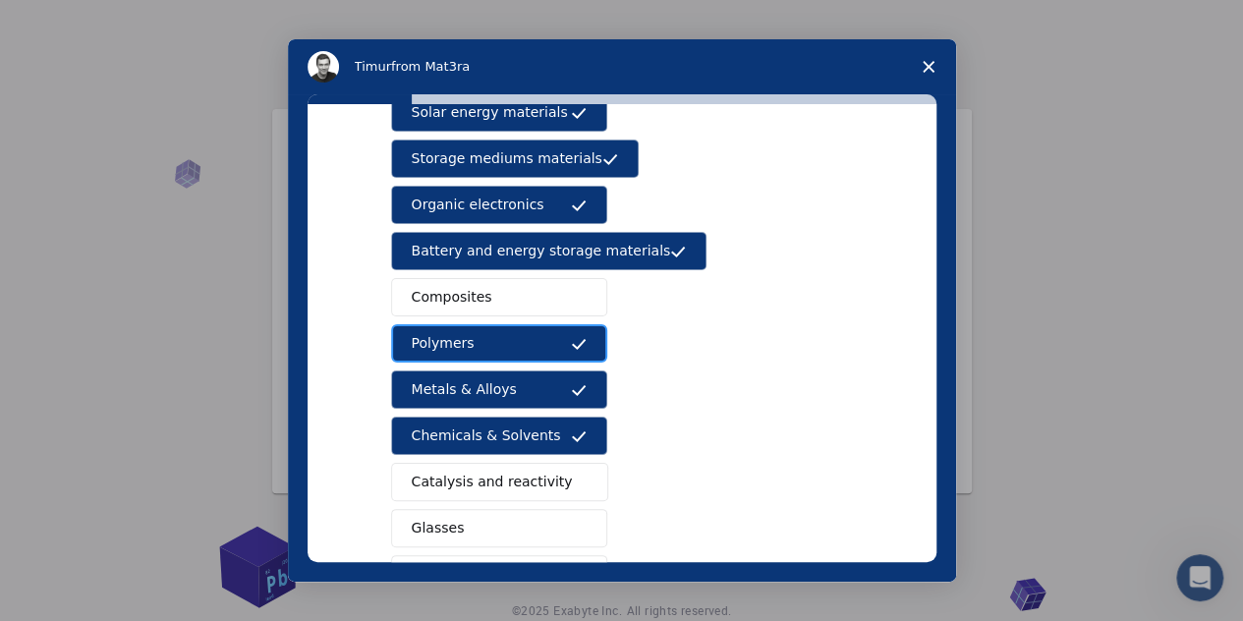
scroll to position [221, 0]
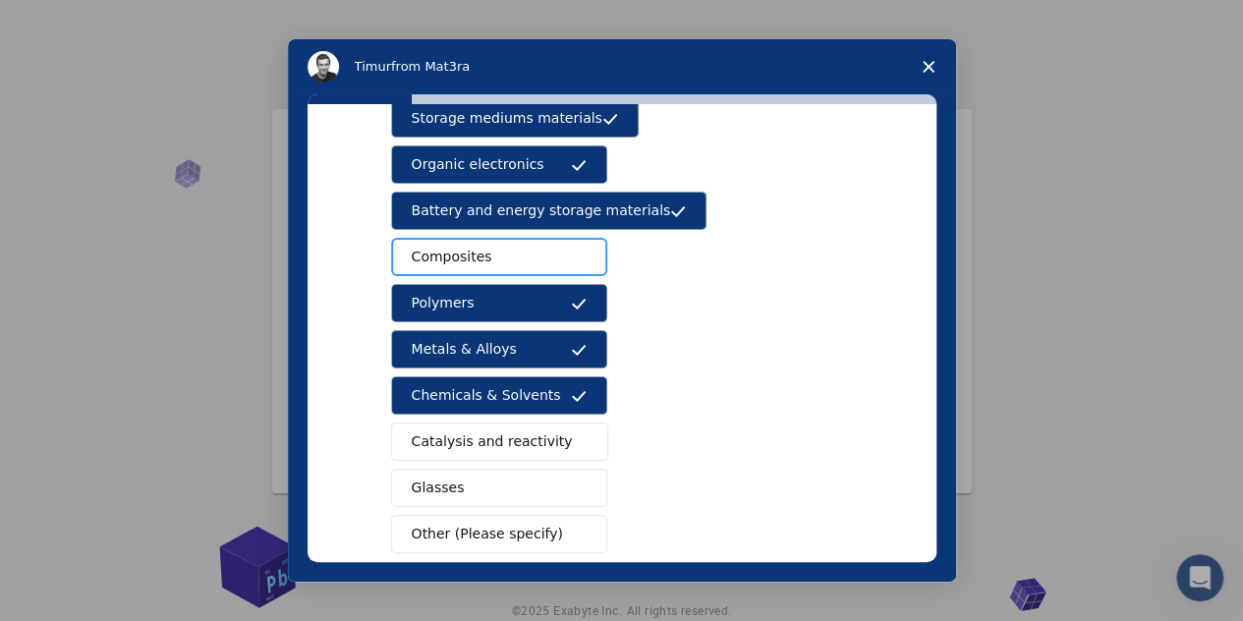
click at [511, 262] on button "Composites" at bounding box center [499, 257] width 216 height 38
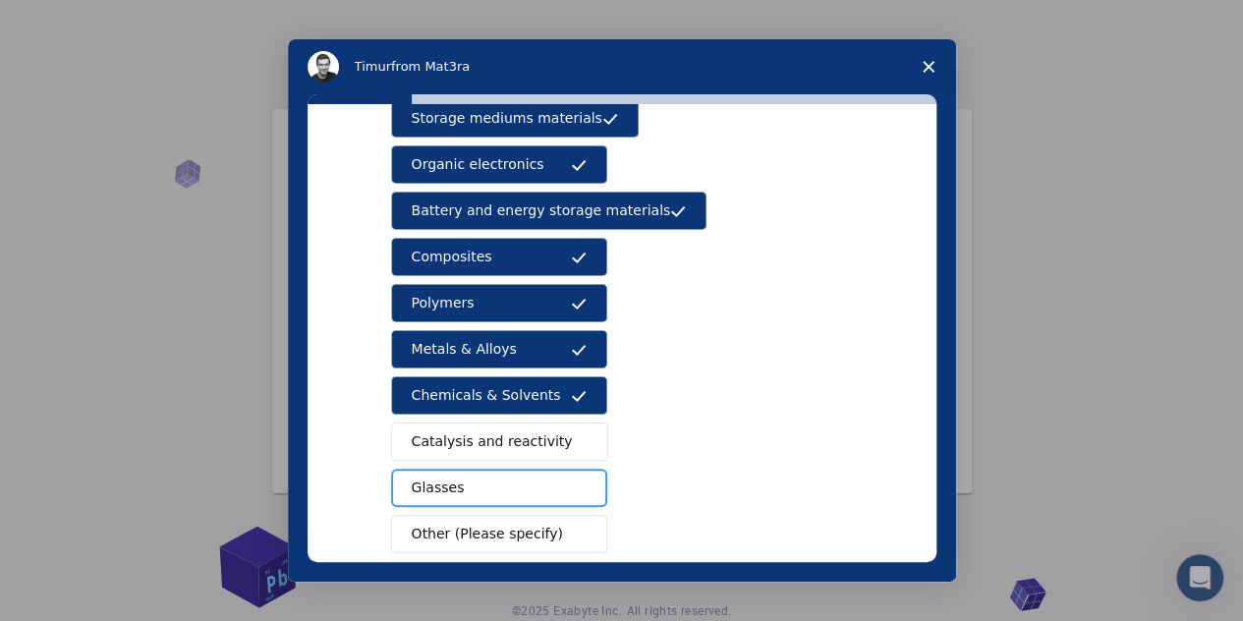
click at [560, 479] on button "Glasses" at bounding box center [499, 488] width 216 height 38
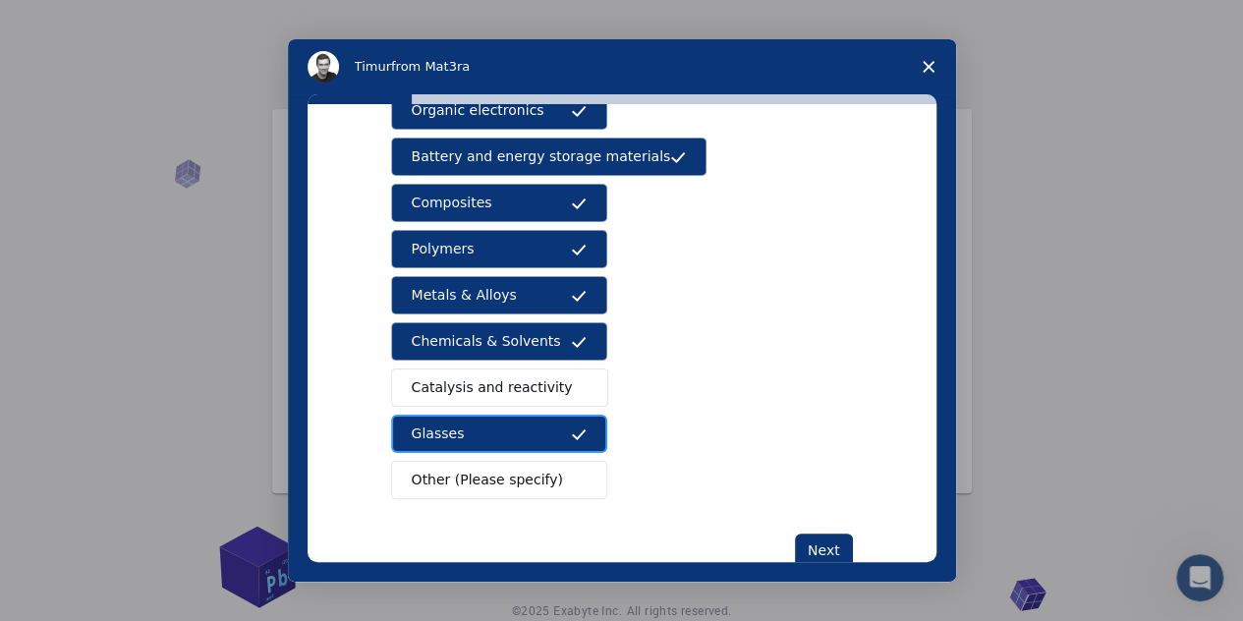
scroll to position [319, 0]
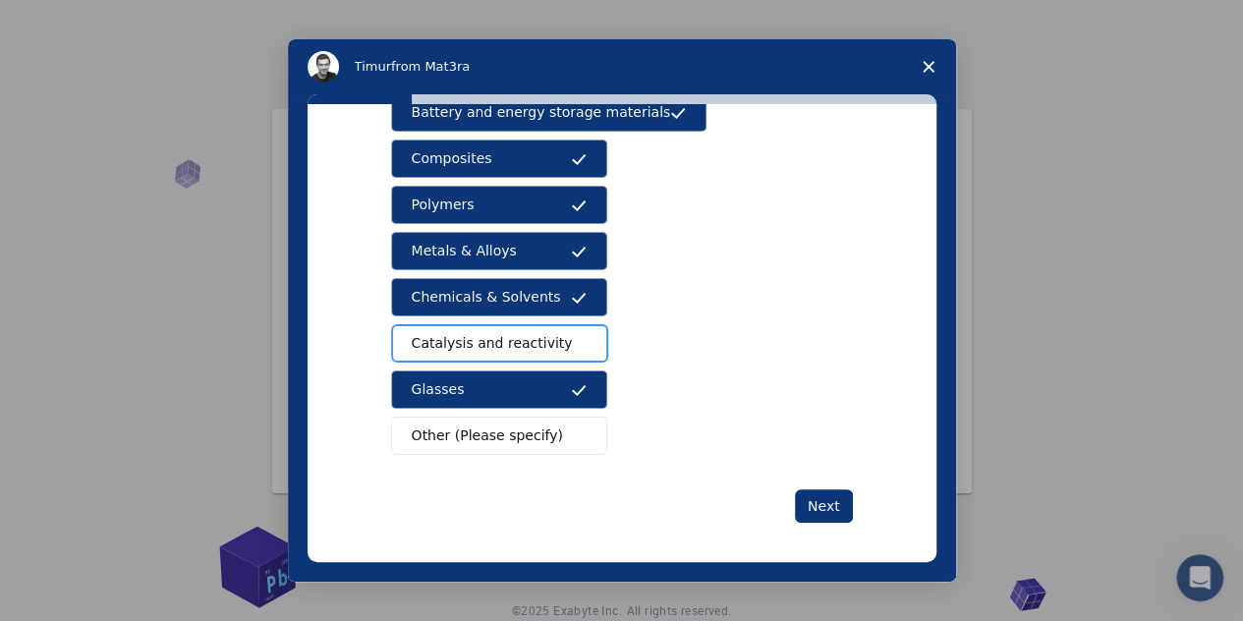
click at [537, 347] on button "Catalysis and reactivity" at bounding box center [500, 343] width 218 height 38
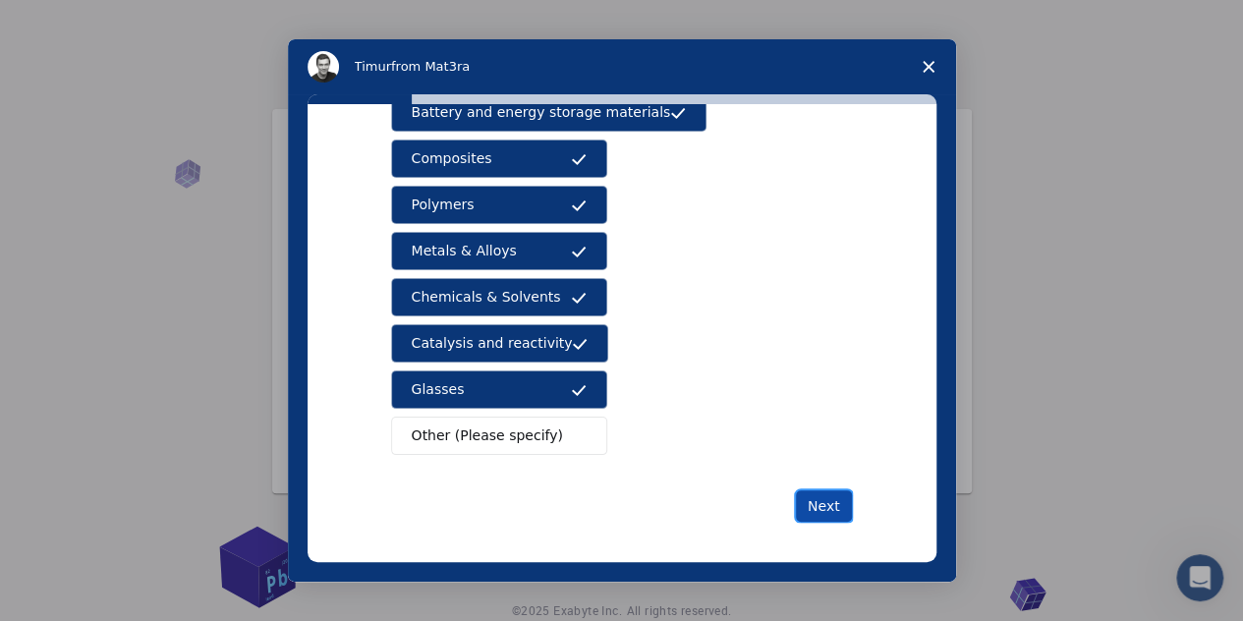
click at [822, 499] on button "Next" at bounding box center [824, 505] width 58 height 33
click at [825, 489] on button "Next" at bounding box center [824, 505] width 58 height 33
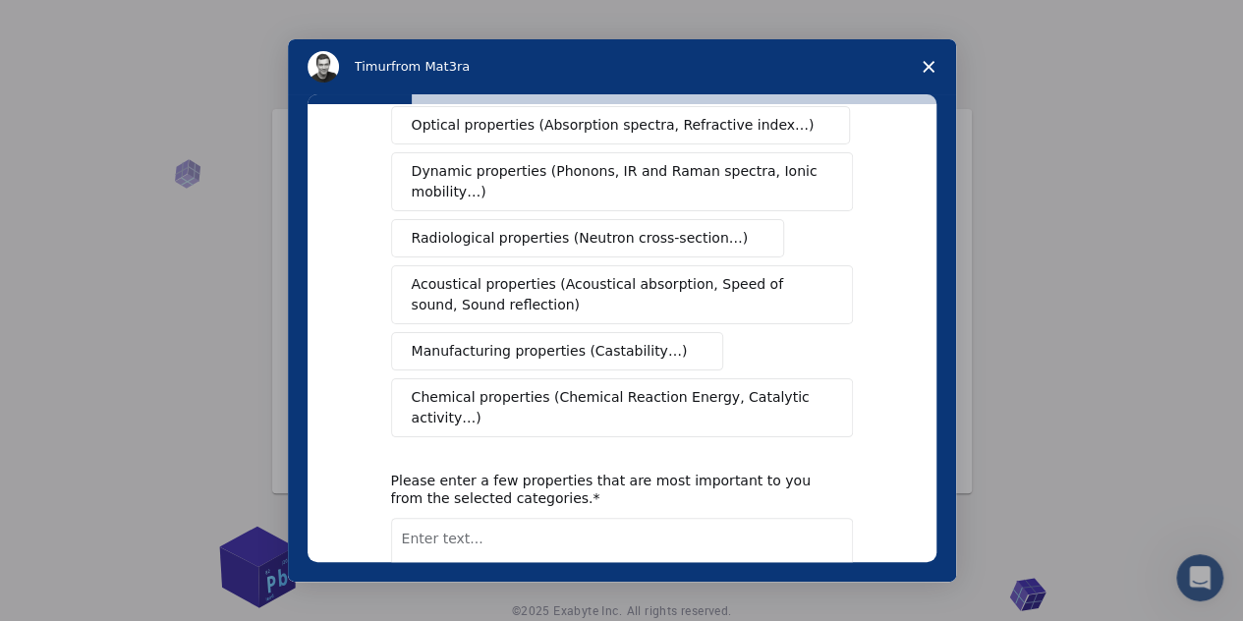
scroll to position [0, 0]
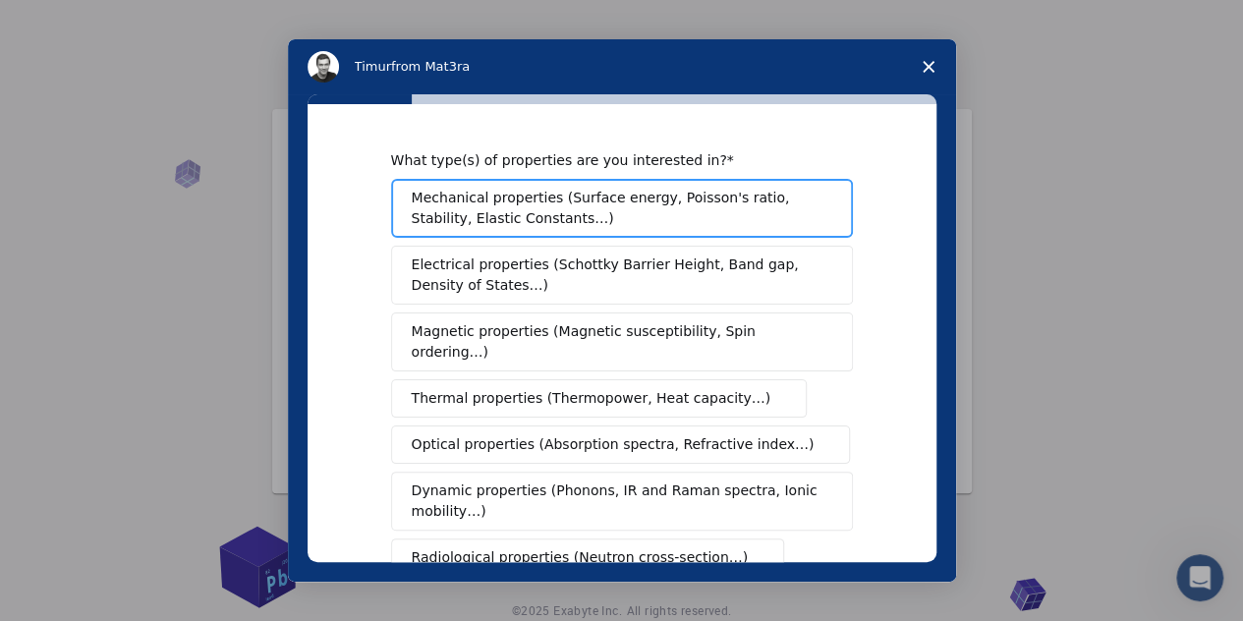
click at [642, 202] on span "Mechanical properties (Surface energy, Poisson's ratio, Stability, Elastic Cons…" at bounding box center [617, 208] width 410 height 41
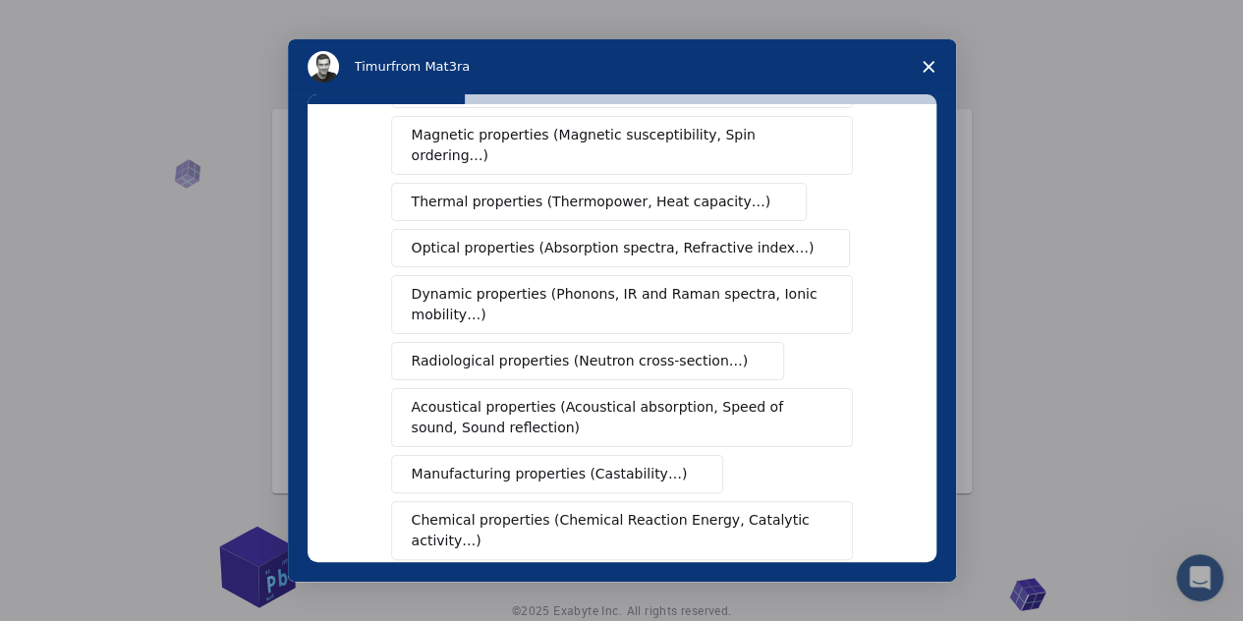
scroll to position [295, 0]
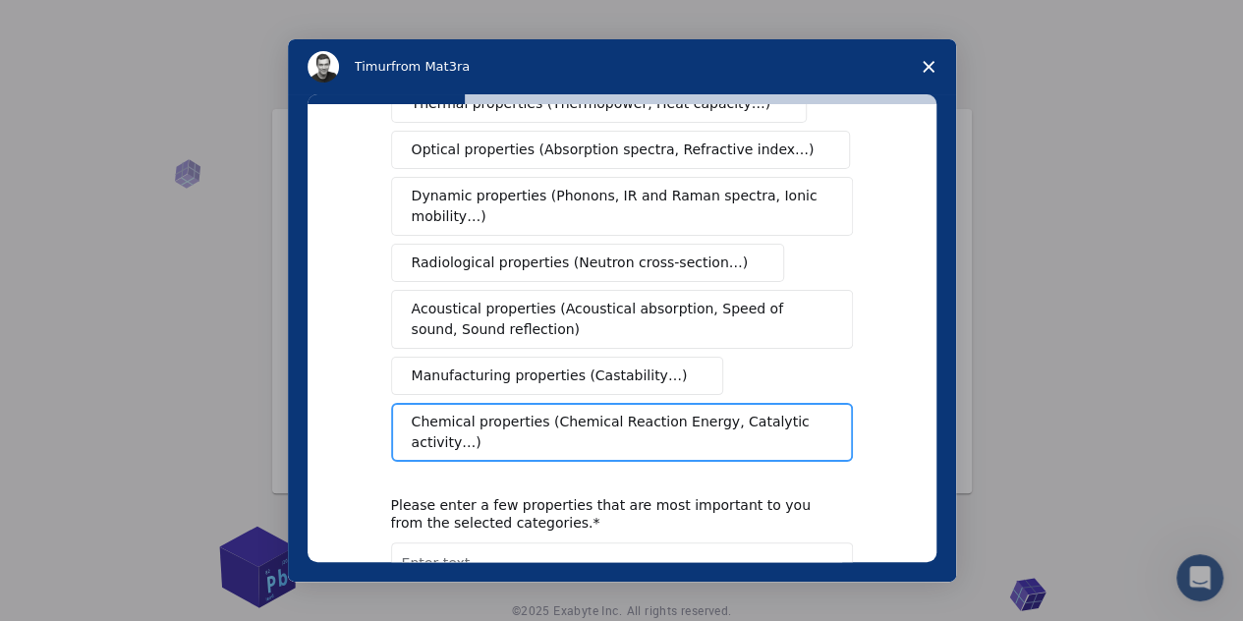
click at [552, 412] on span "Chemical properties (Chemical Reaction Energy, Catalytic activity…)" at bounding box center [615, 432] width 407 height 41
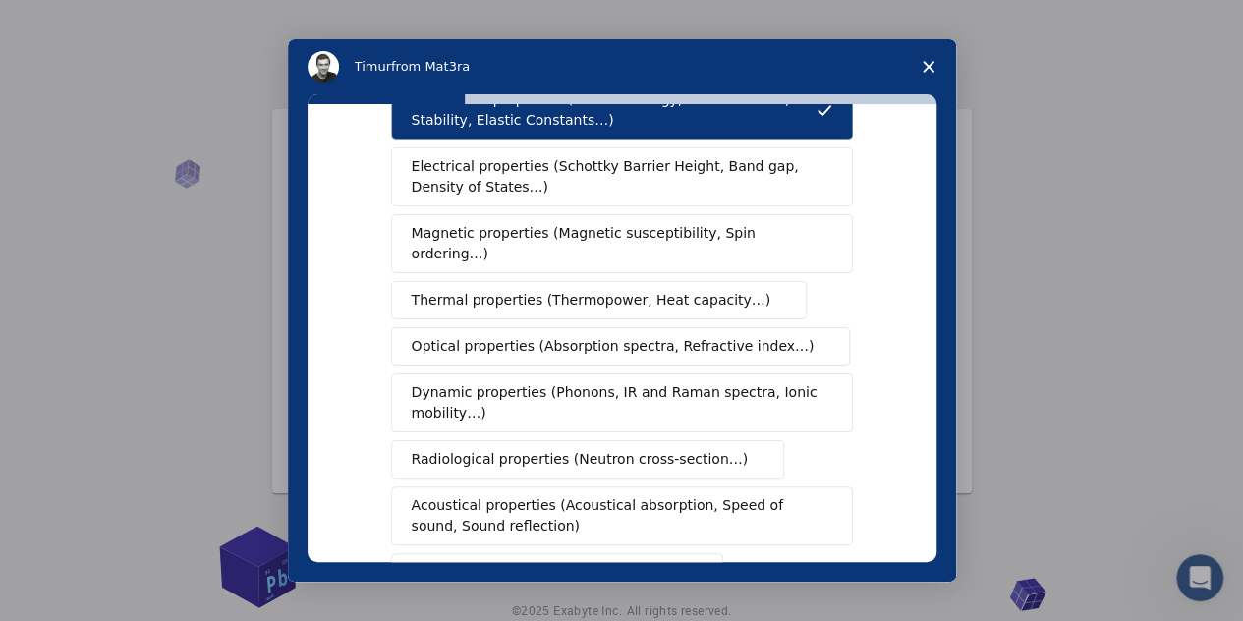
scroll to position [0, 0]
